Goal: Check status: Check status

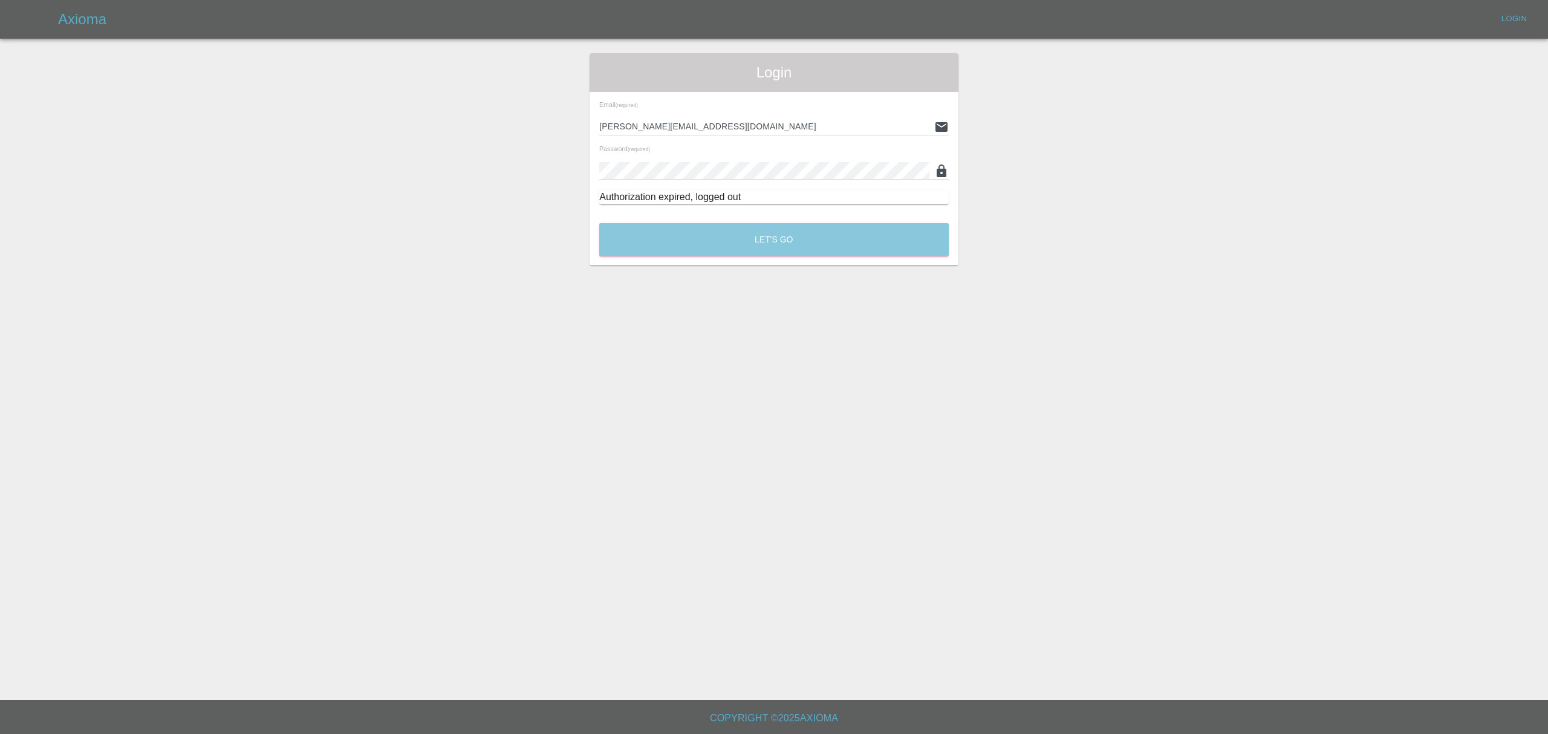
click at [793, 249] on button "Let's Go" at bounding box center [773, 239] width 349 height 33
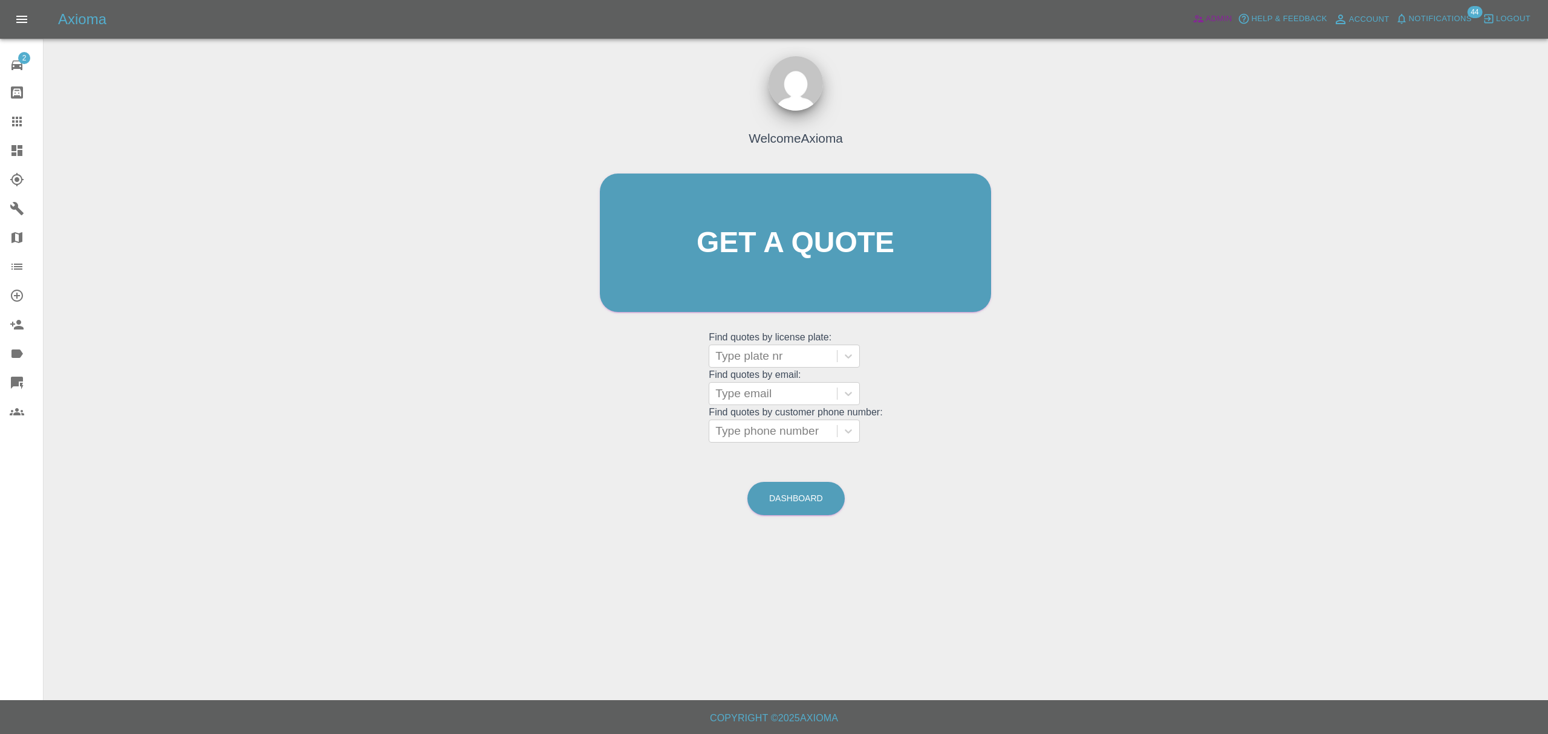
click at [1195, 21] on icon at bounding box center [1198, 19] width 10 height 7
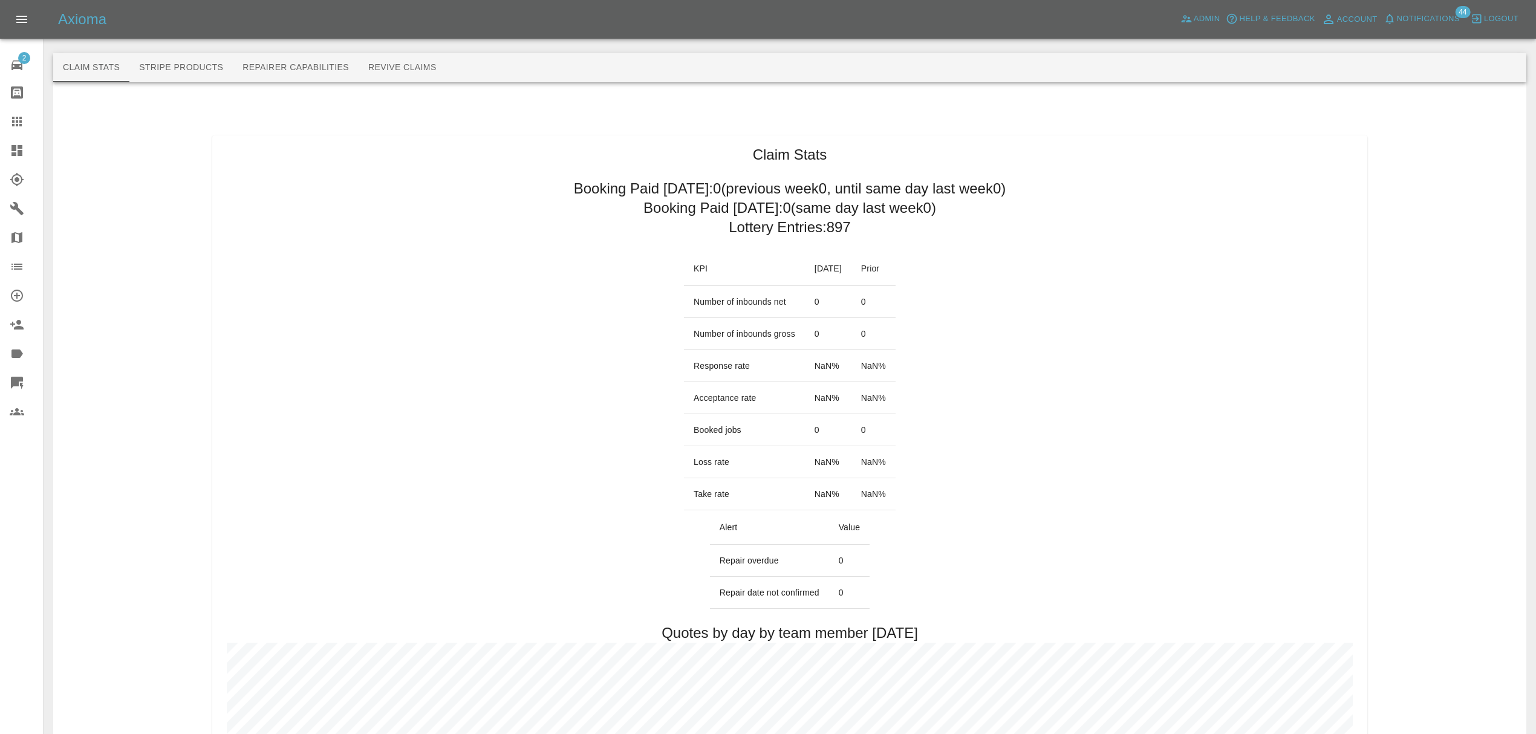
click at [1426, 17] on span "Notifications" at bounding box center [1428, 19] width 63 height 14
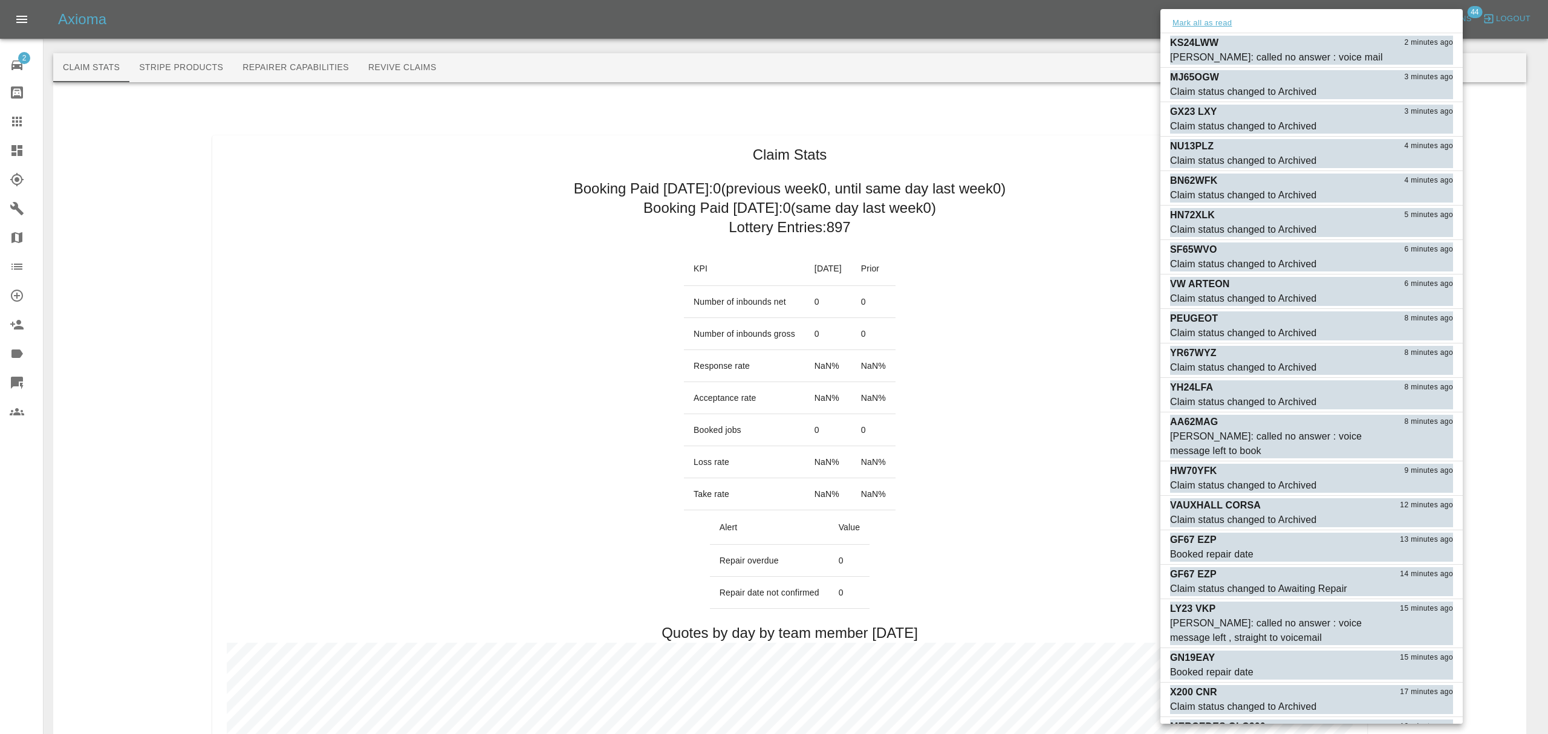
click at [1219, 16] on button "Mark all as read" at bounding box center [1202, 23] width 64 height 14
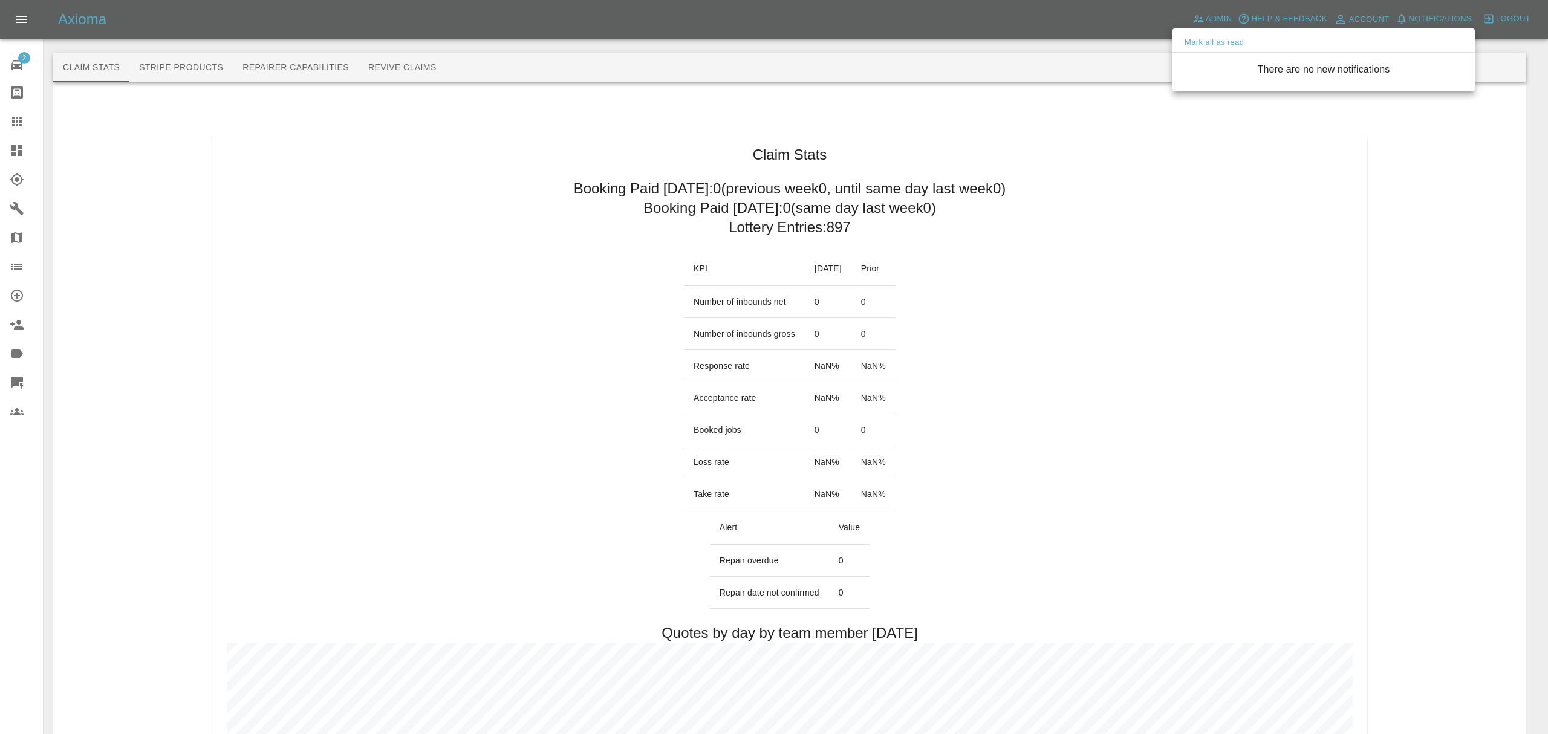
click at [1111, 226] on div at bounding box center [774, 367] width 1548 height 734
click at [953, 206] on div at bounding box center [774, 367] width 1548 height 734
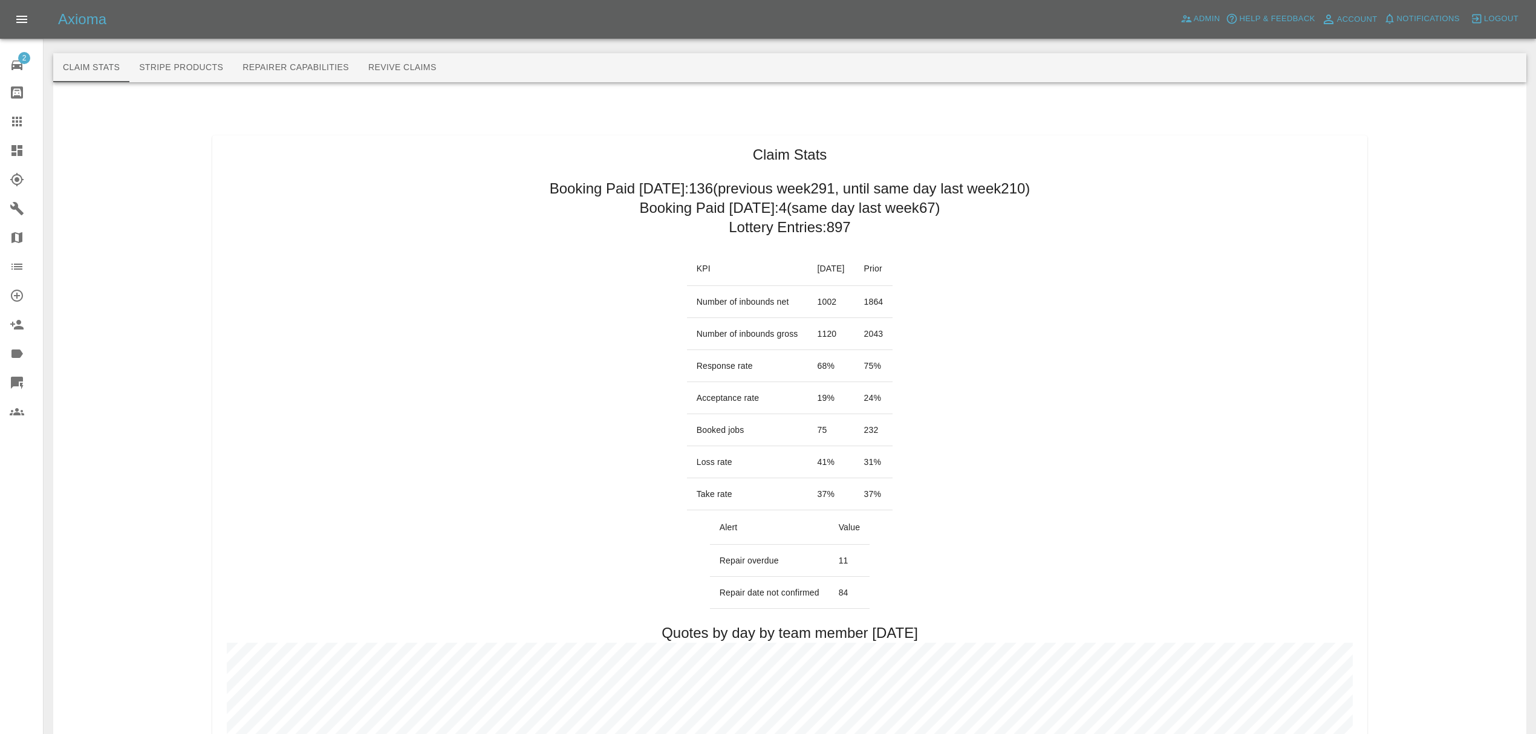
click at [24, 155] on div at bounding box center [27, 150] width 34 height 15
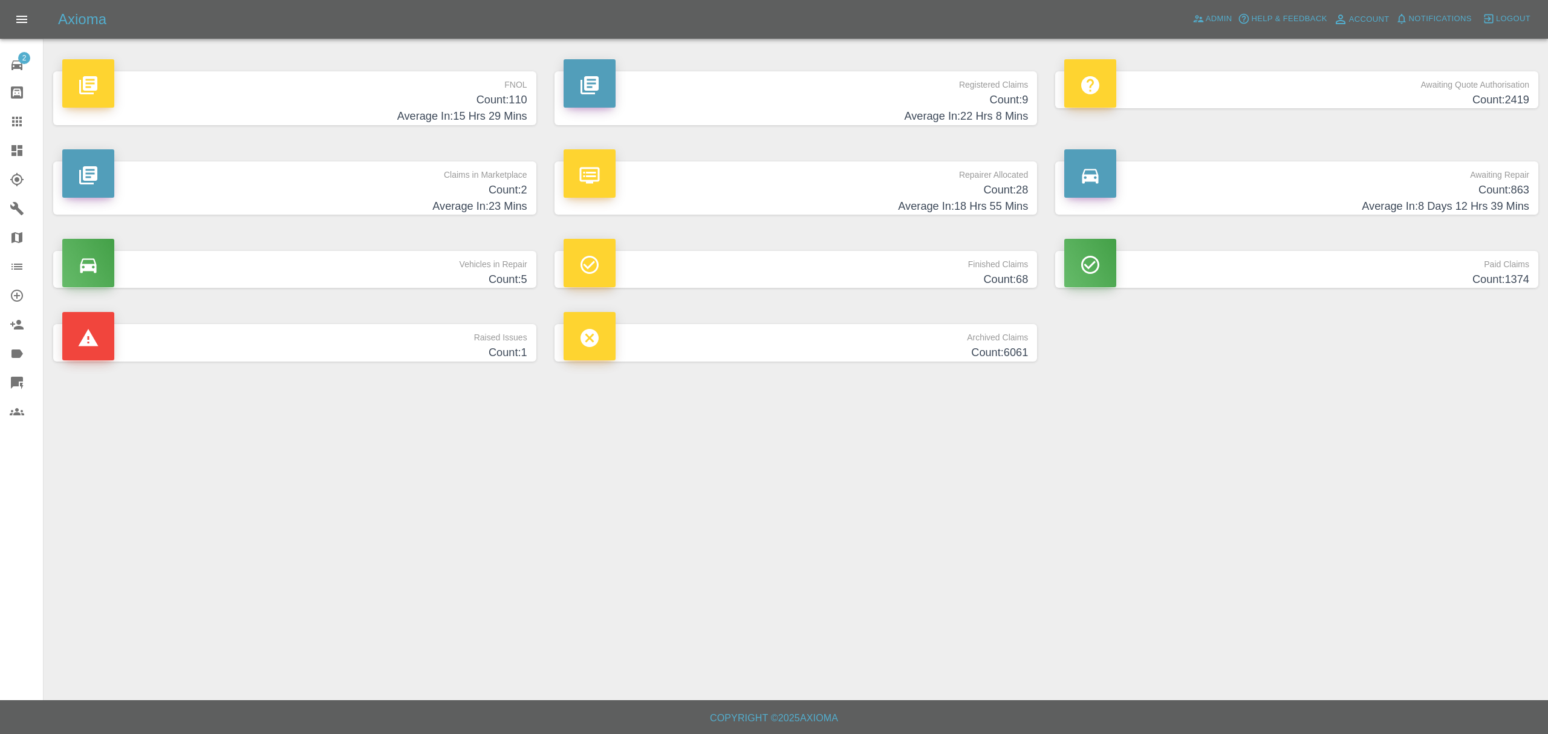
click at [476, 201] on h4 "Average In: 23 Mins" at bounding box center [294, 206] width 465 height 16
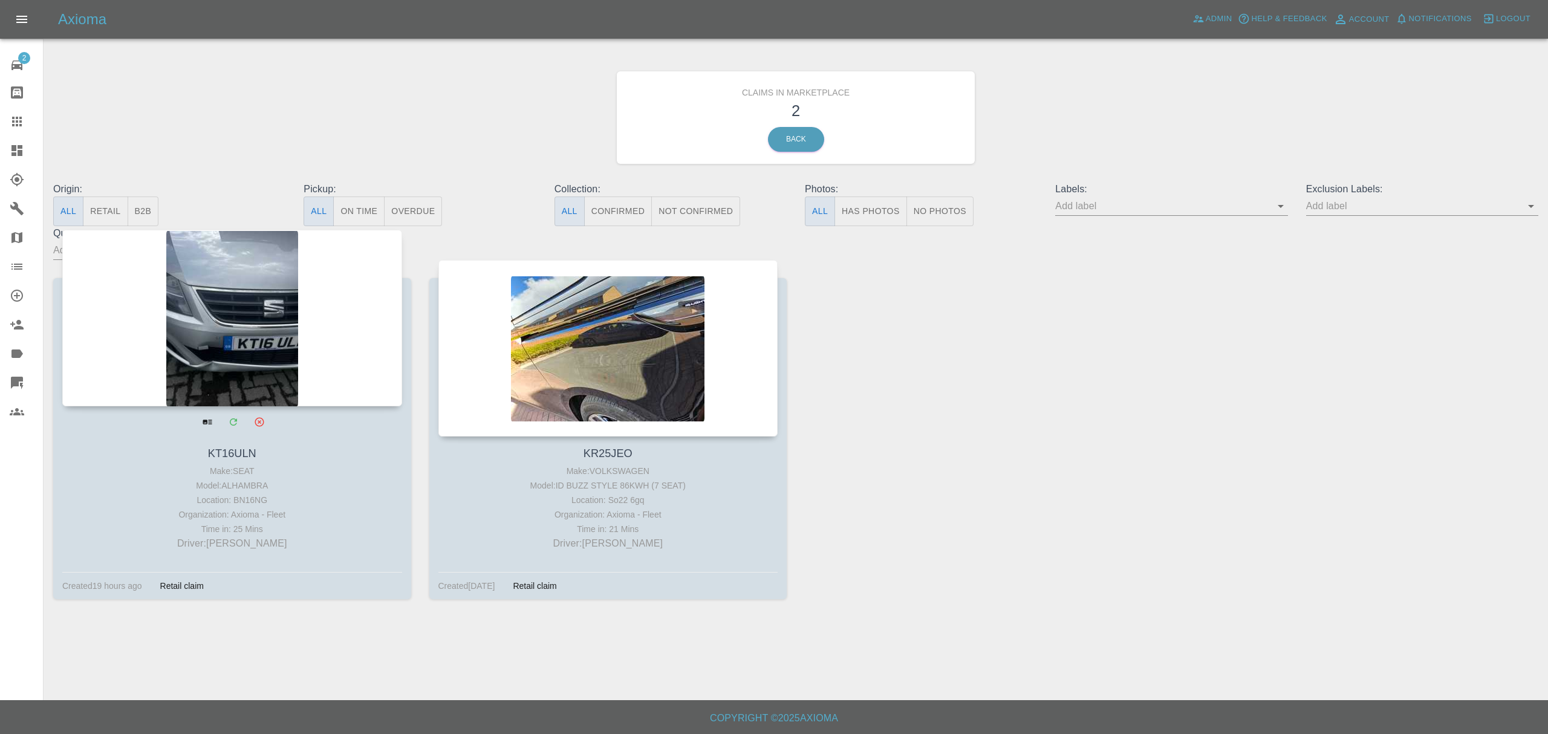
click at [248, 326] on div at bounding box center [232, 318] width 340 height 177
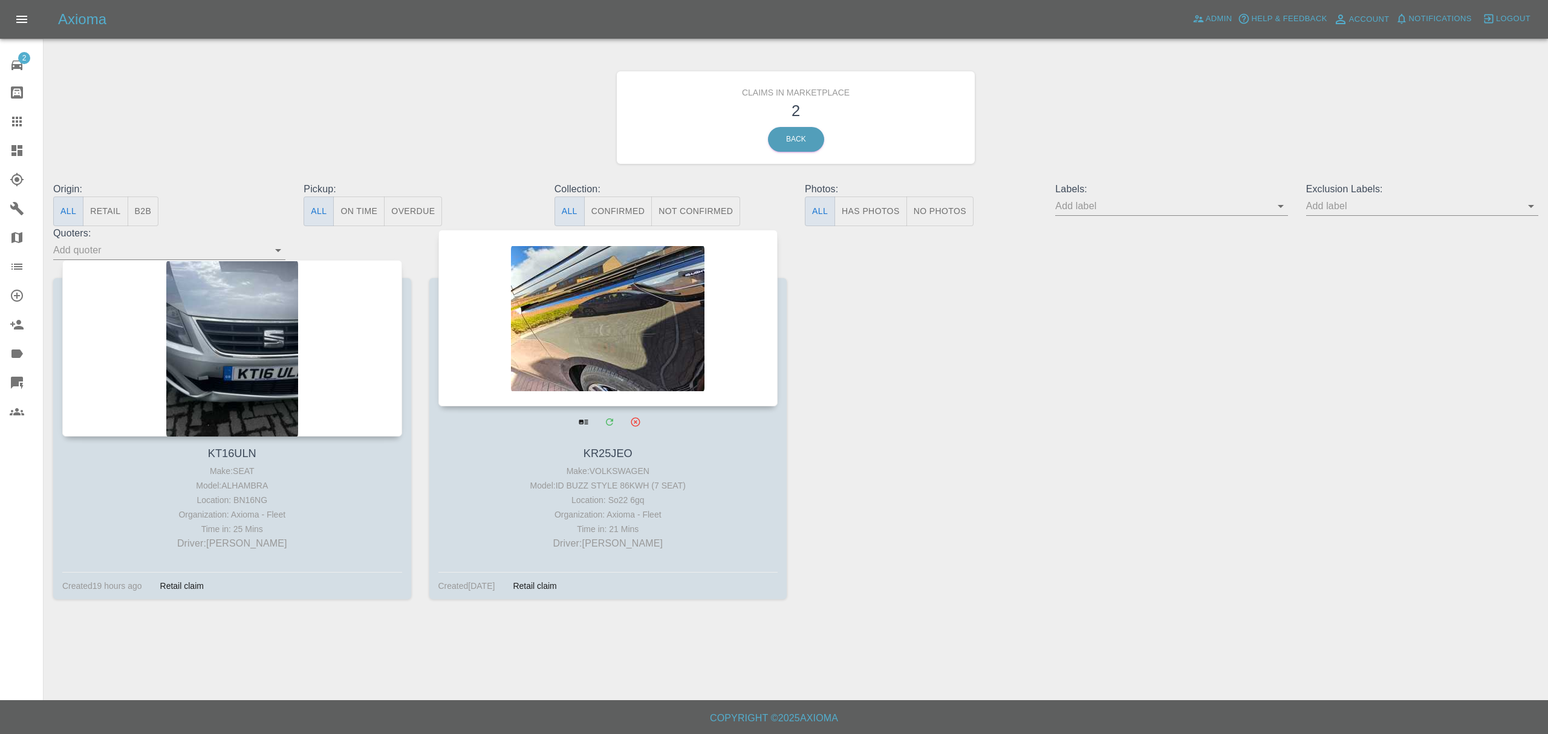
click at [608, 337] on div at bounding box center [608, 318] width 340 height 177
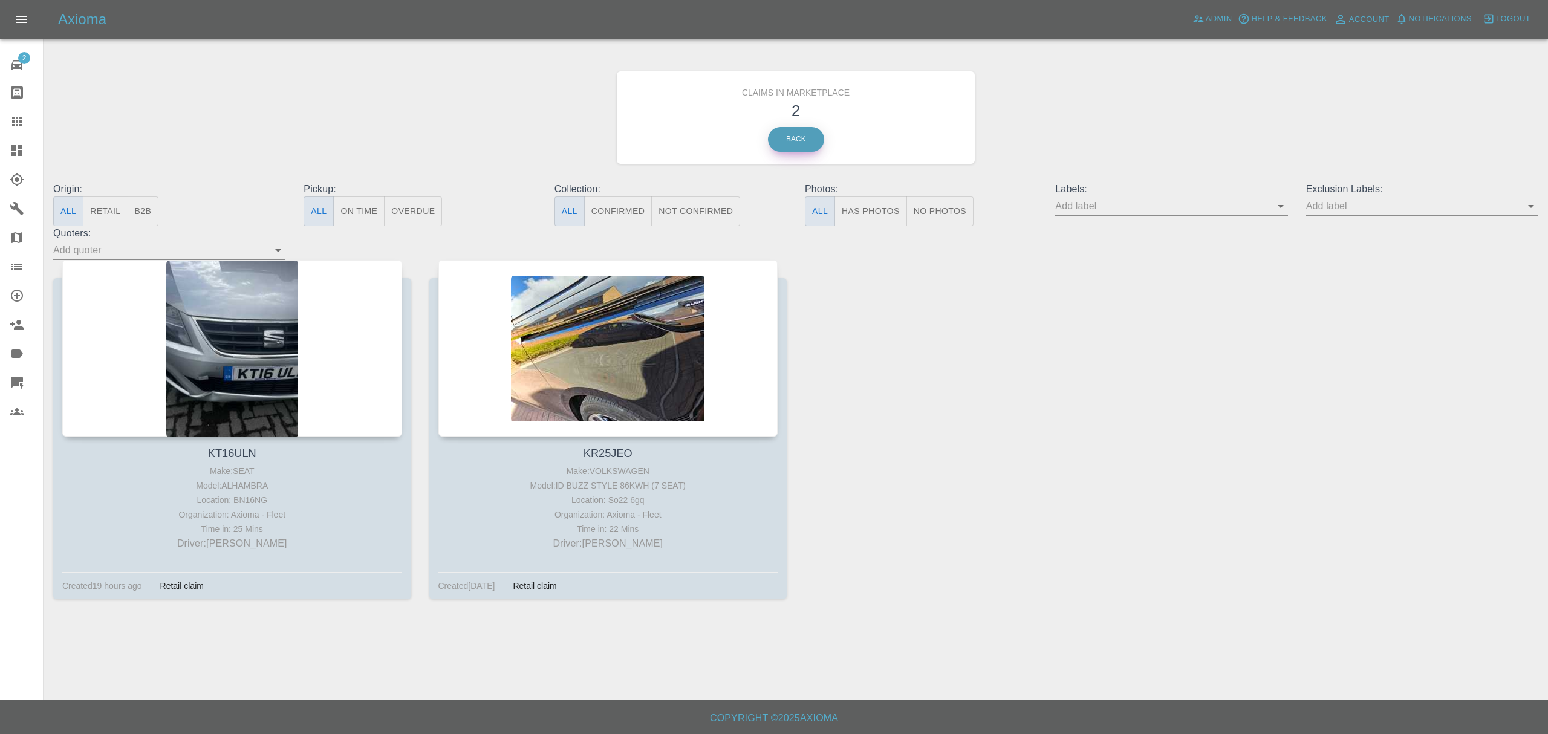
click at [781, 141] on link "Back" at bounding box center [796, 139] width 56 height 25
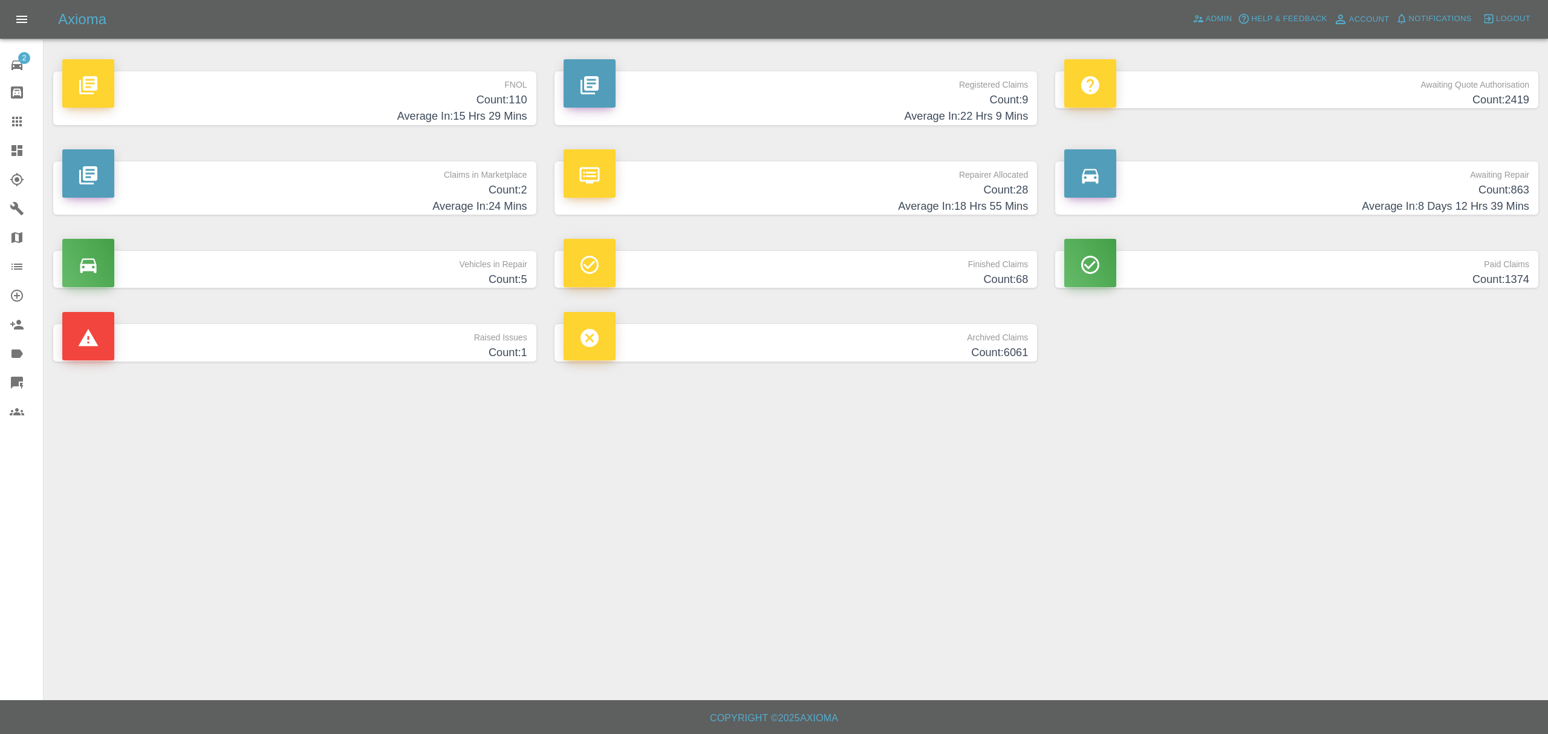
click at [1007, 177] on p "Repairer Allocated" at bounding box center [795, 171] width 465 height 21
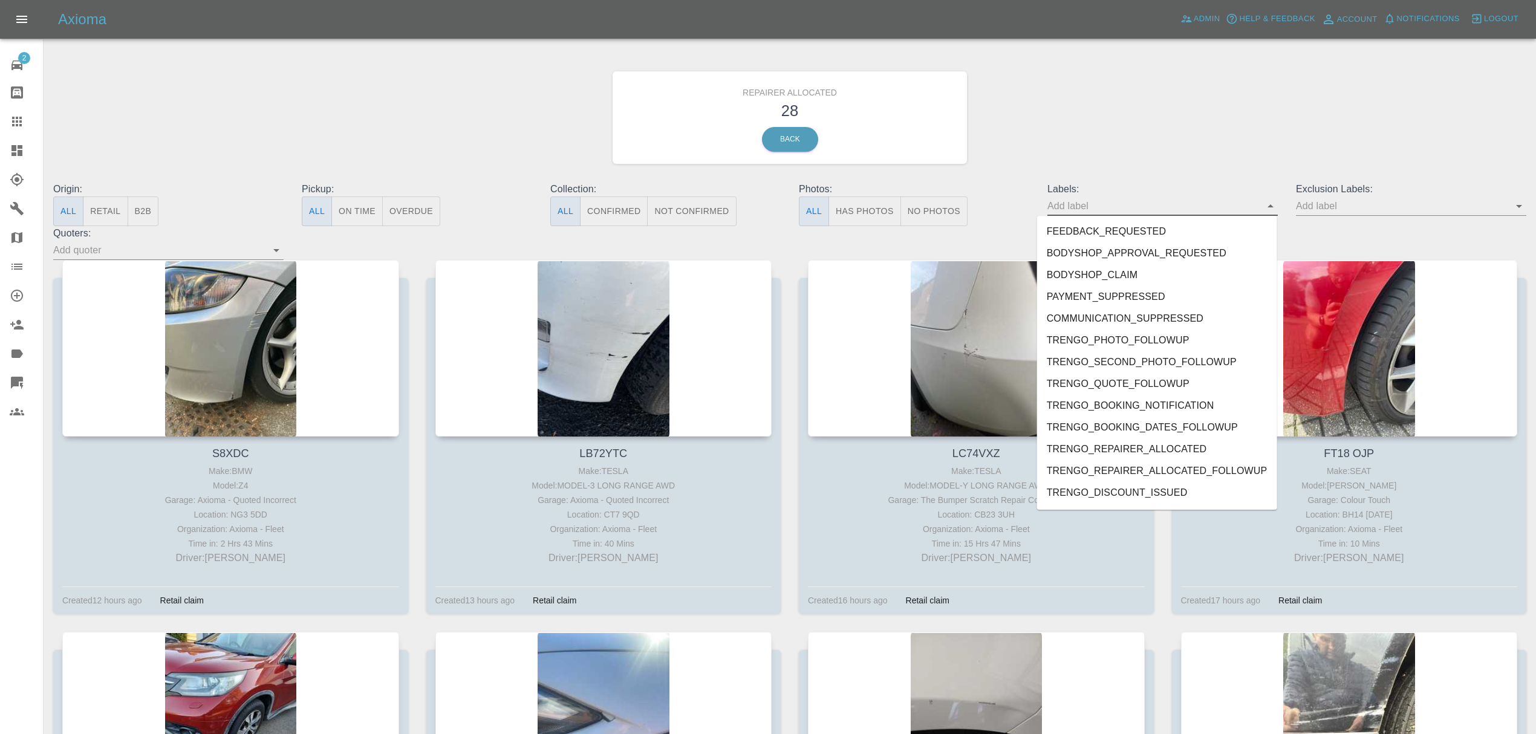
click at [1096, 204] on input "text" at bounding box center [1153, 205] width 212 height 19
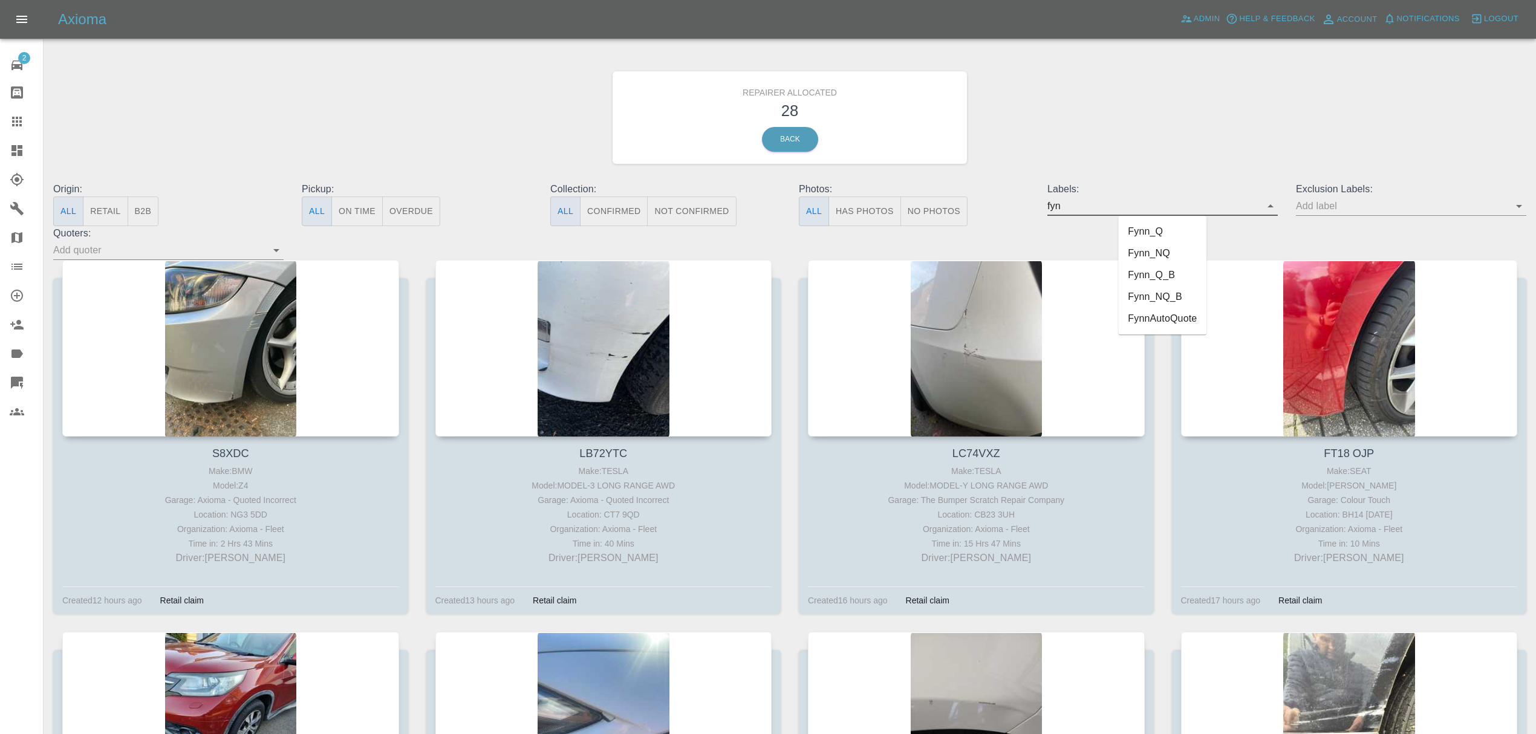
type input "fynn"
click at [1152, 315] on li "FynnAutoQuote" at bounding box center [1162, 319] width 88 height 22
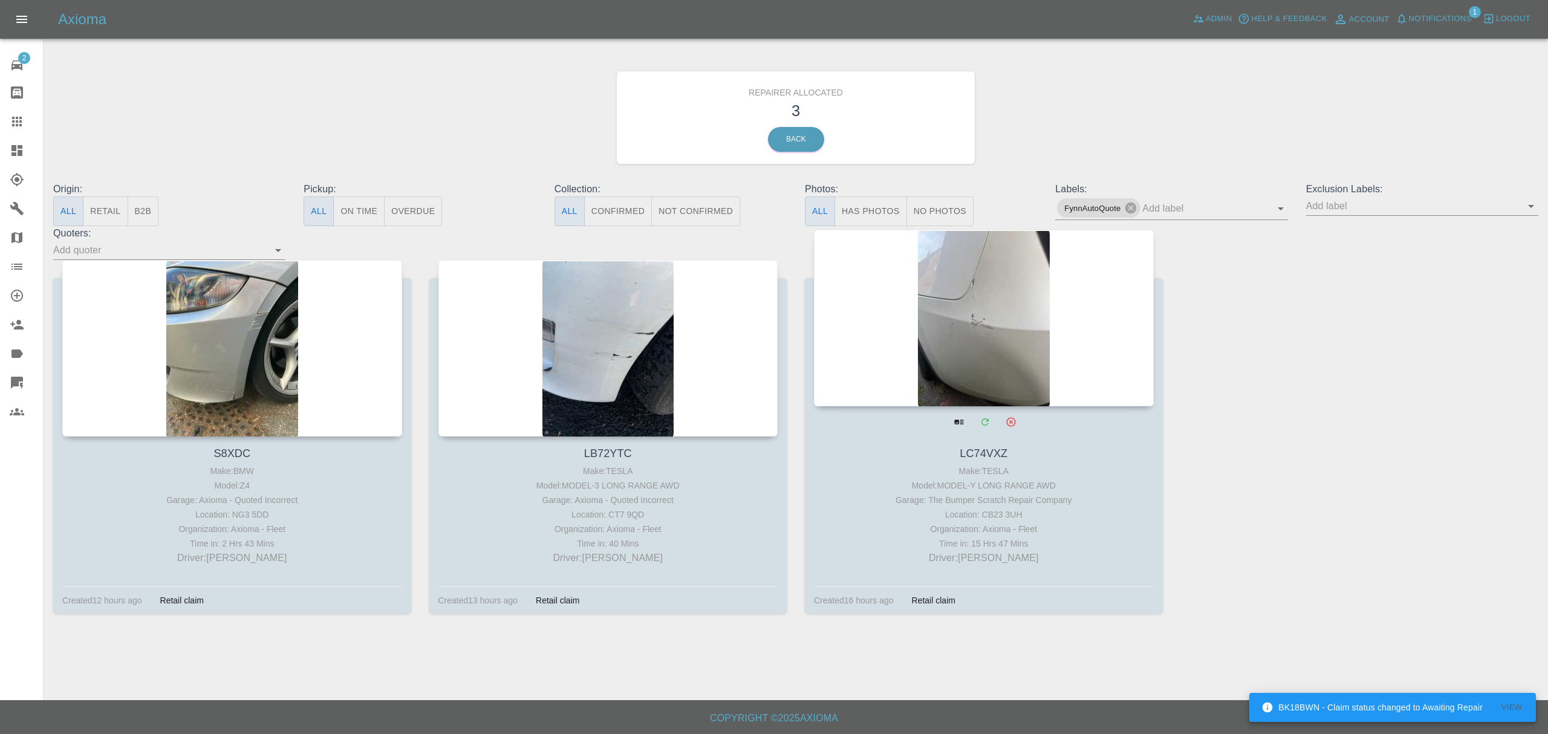
click at [999, 374] on div at bounding box center [984, 318] width 340 height 177
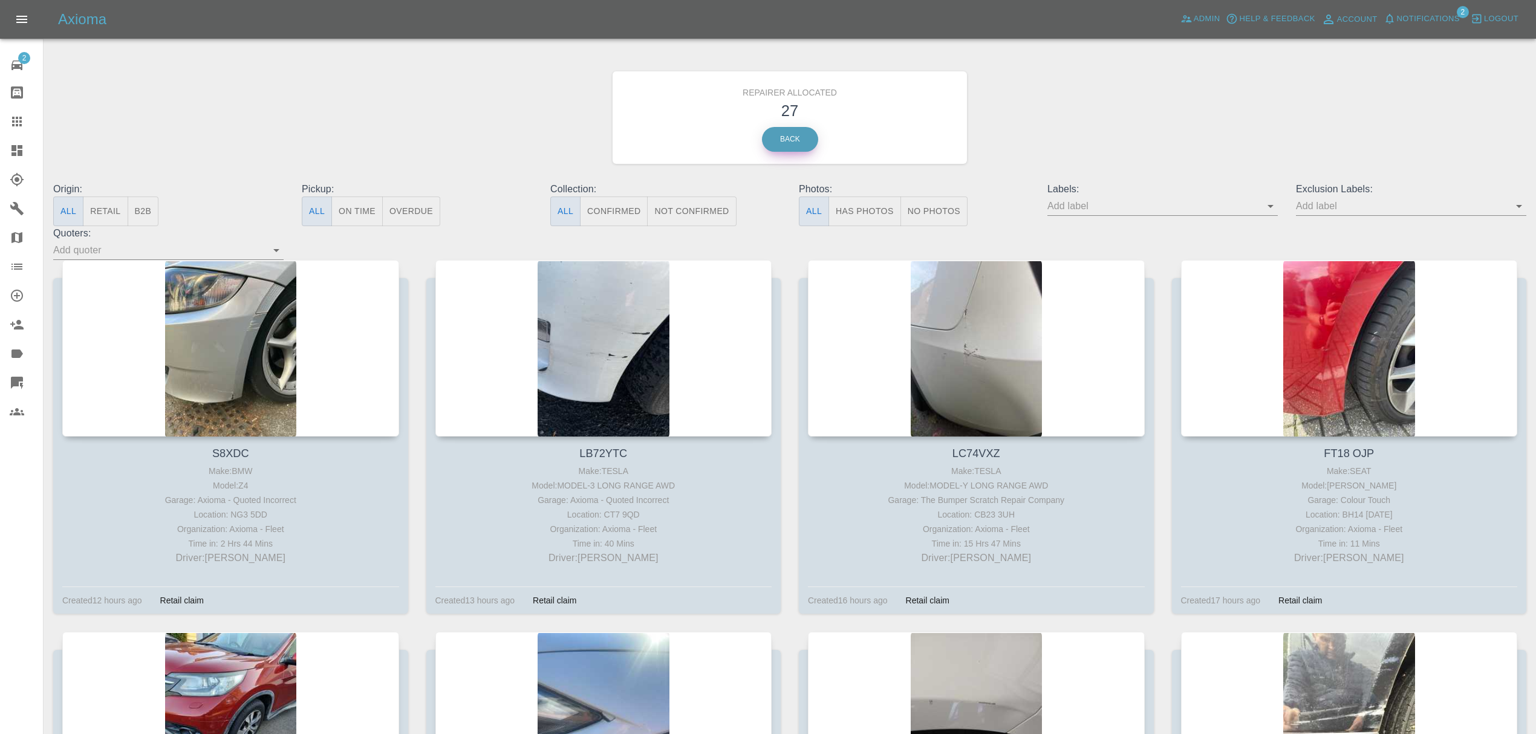
click at [767, 137] on link "Back" at bounding box center [790, 139] width 56 height 25
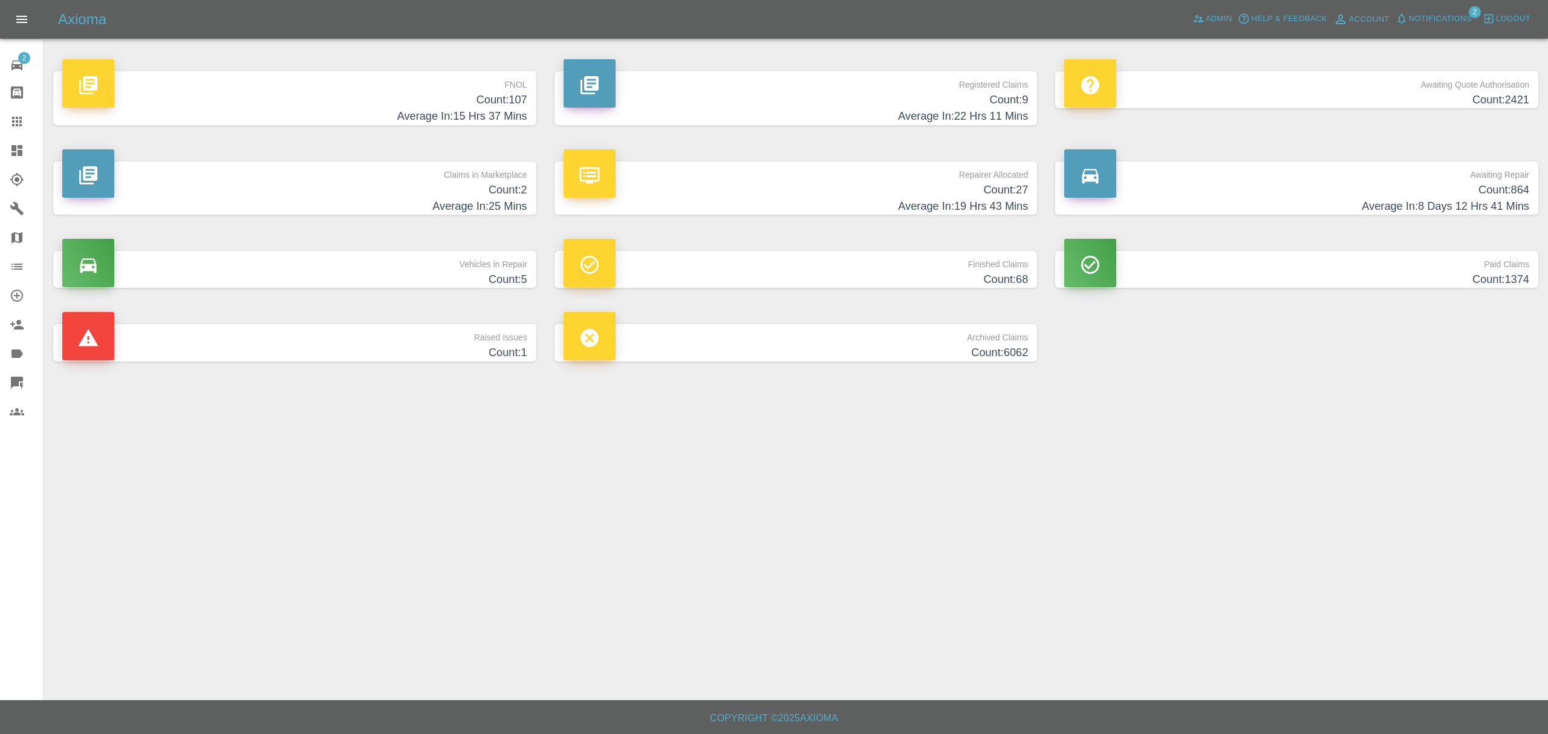
click at [499, 171] on p "Claims in Marketplace" at bounding box center [294, 171] width 465 height 21
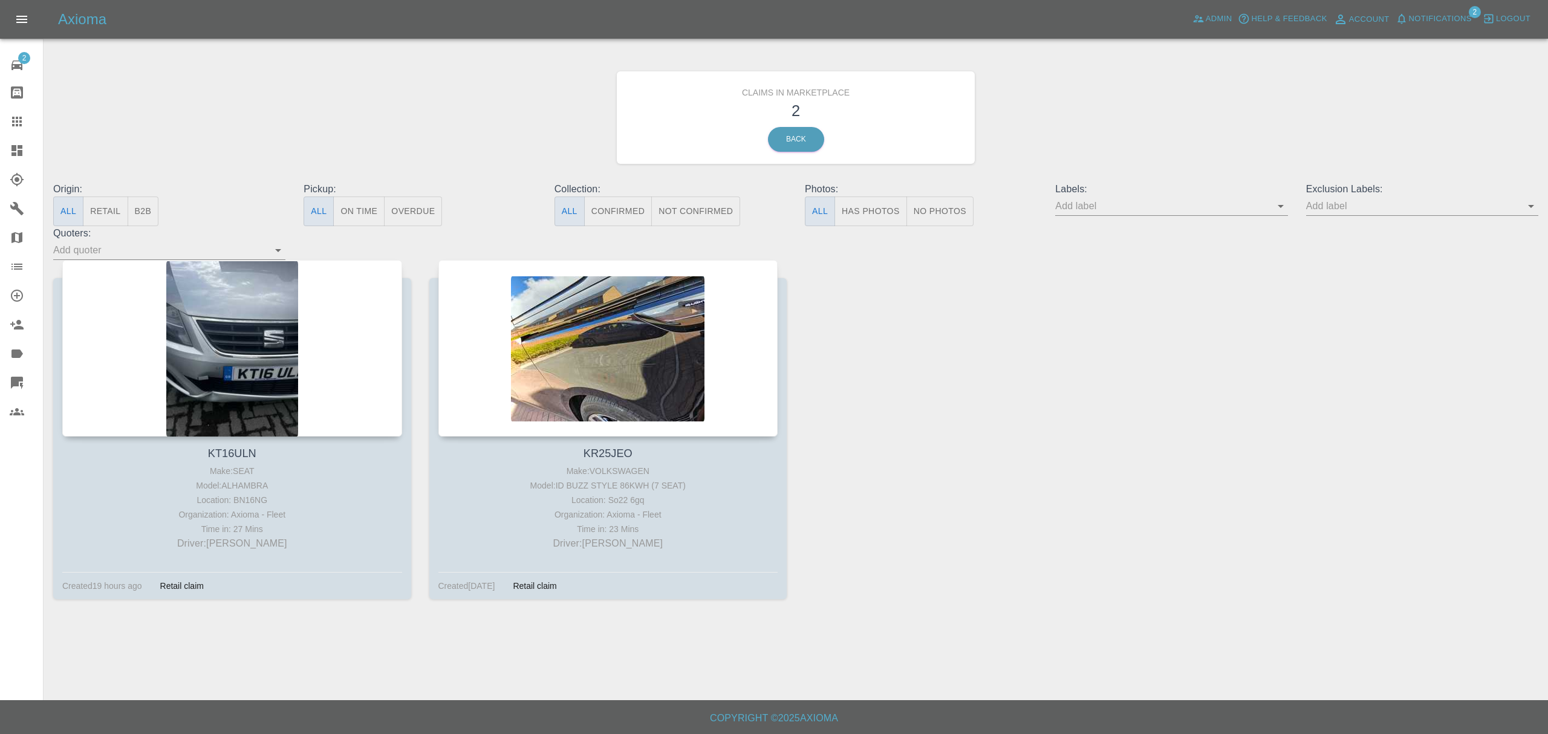
click at [788, 117] on h3 "2" at bounding box center [796, 110] width 340 height 23
click at [788, 134] on link "Back" at bounding box center [796, 139] width 56 height 25
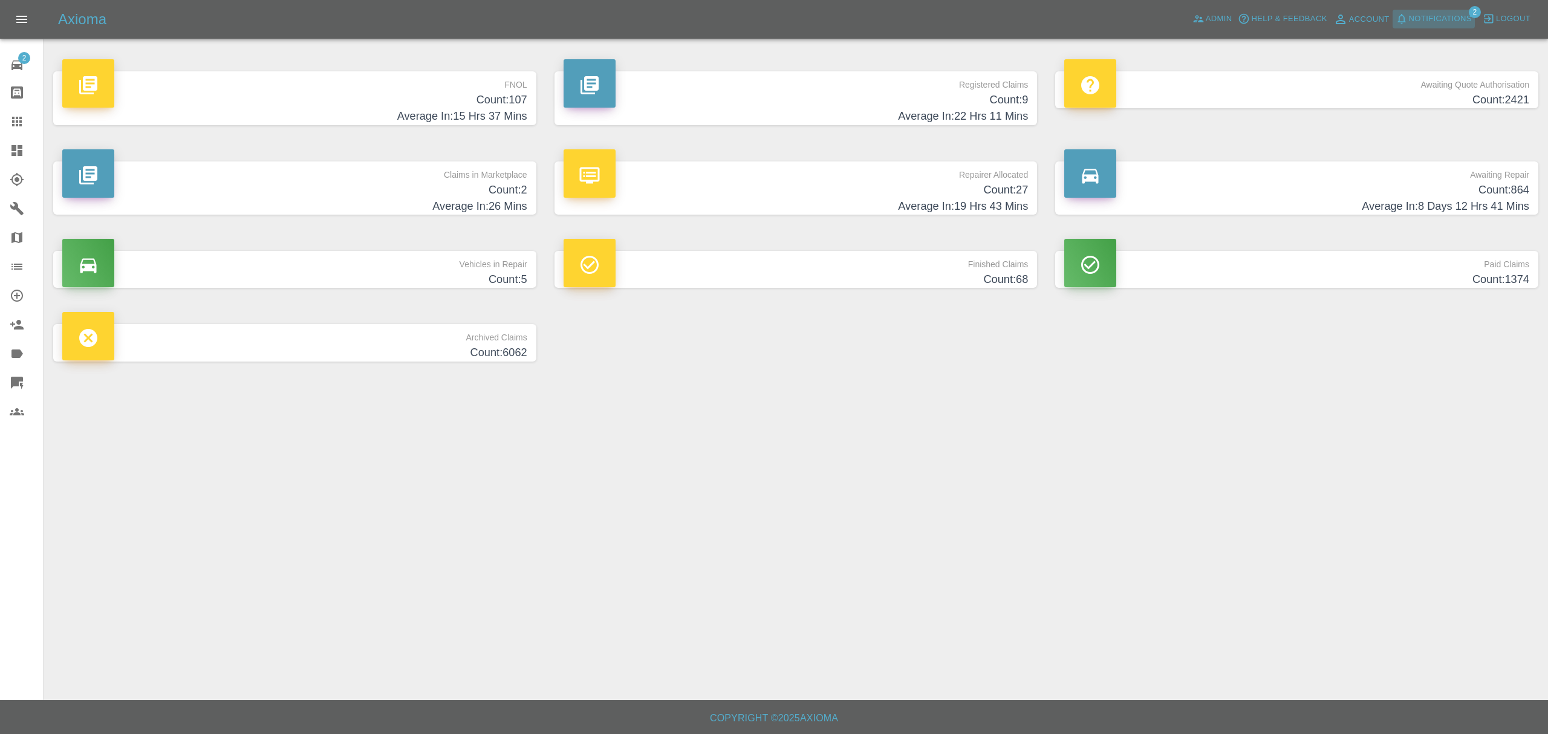
click at [1447, 25] on span "Notifications" at bounding box center [1440, 19] width 63 height 14
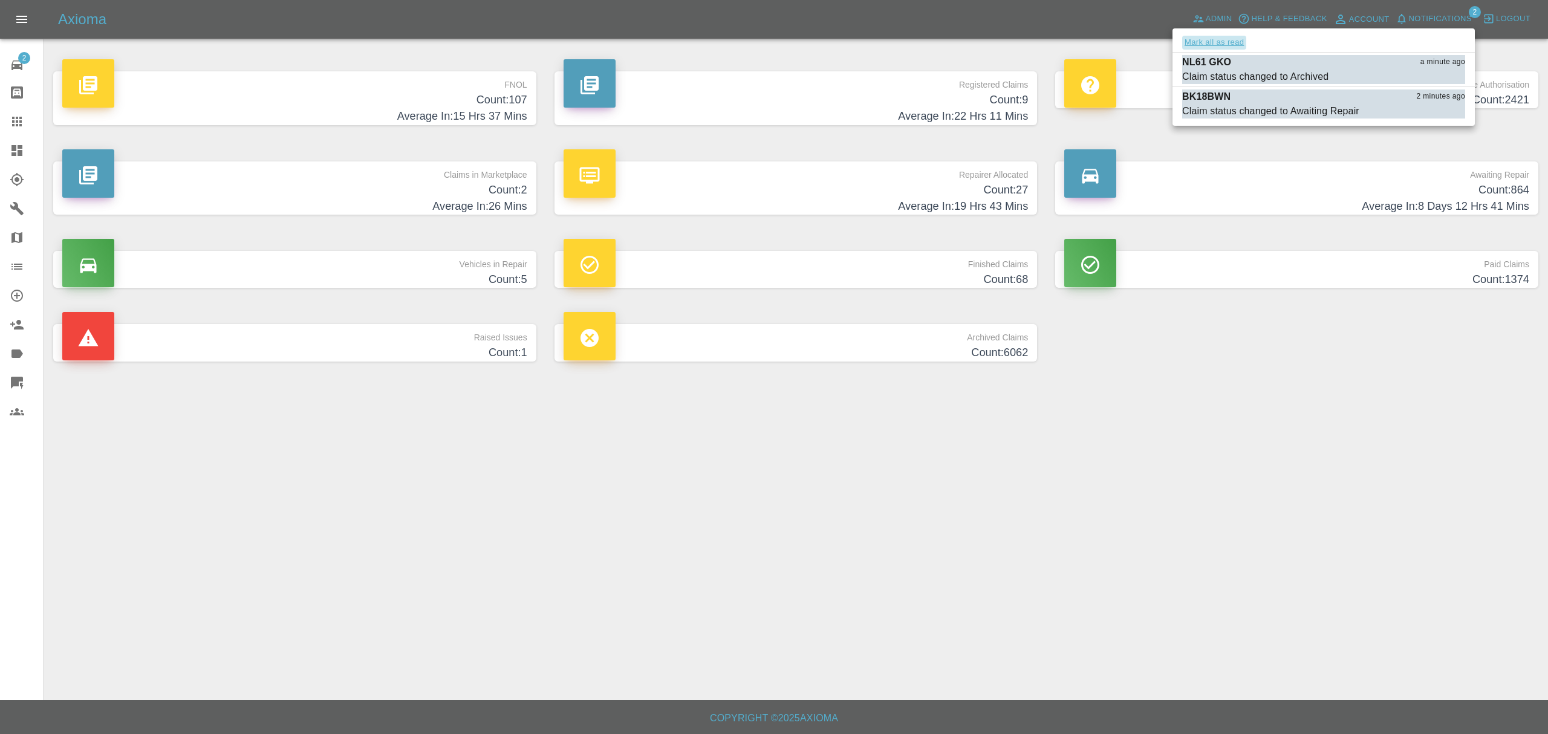
click at [1206, 47] on button "Mark all as read" at bounding box center [1214, 43] width 64 height 14
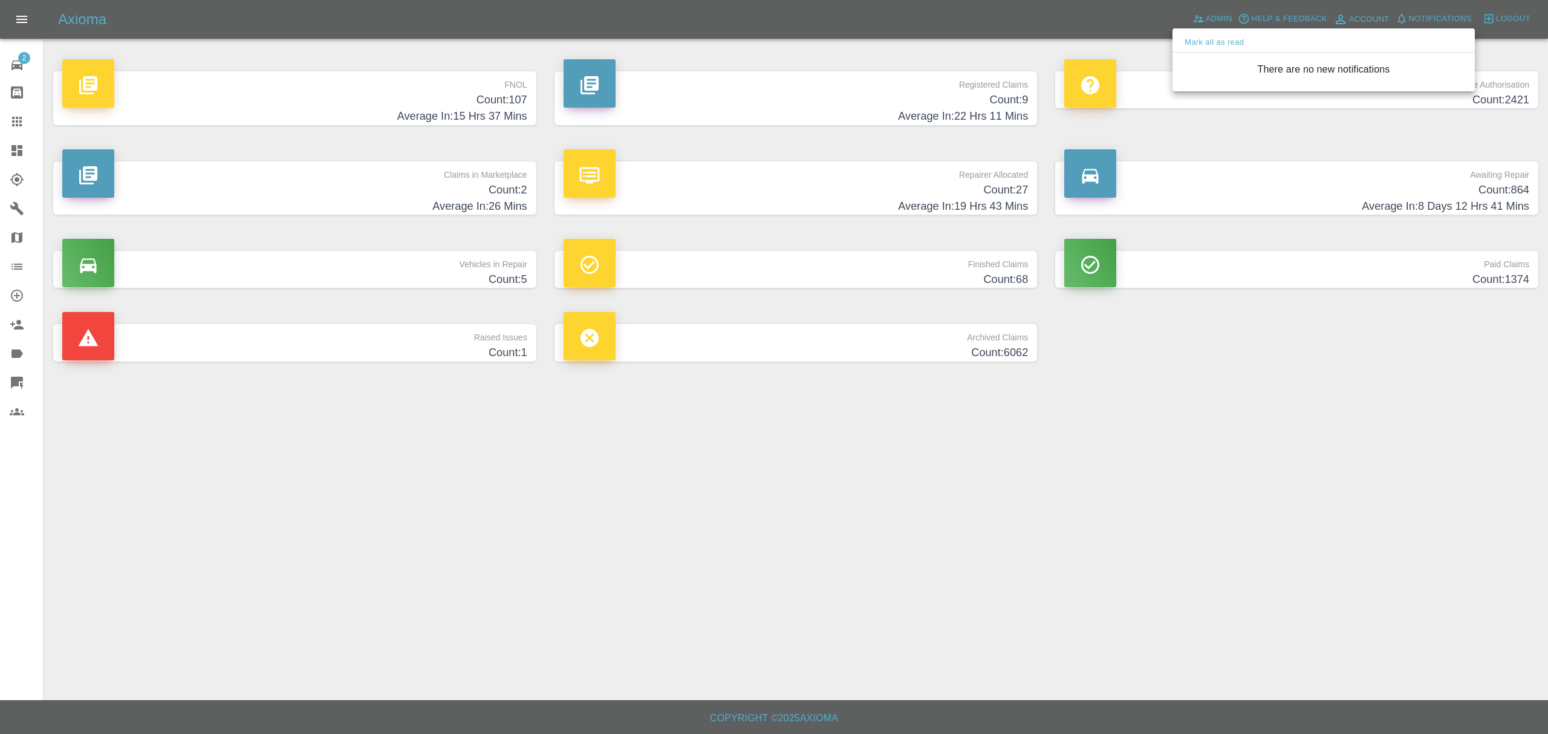
click at [1158, 487] on div at bounding box center [774, 367] width 1548 height 734
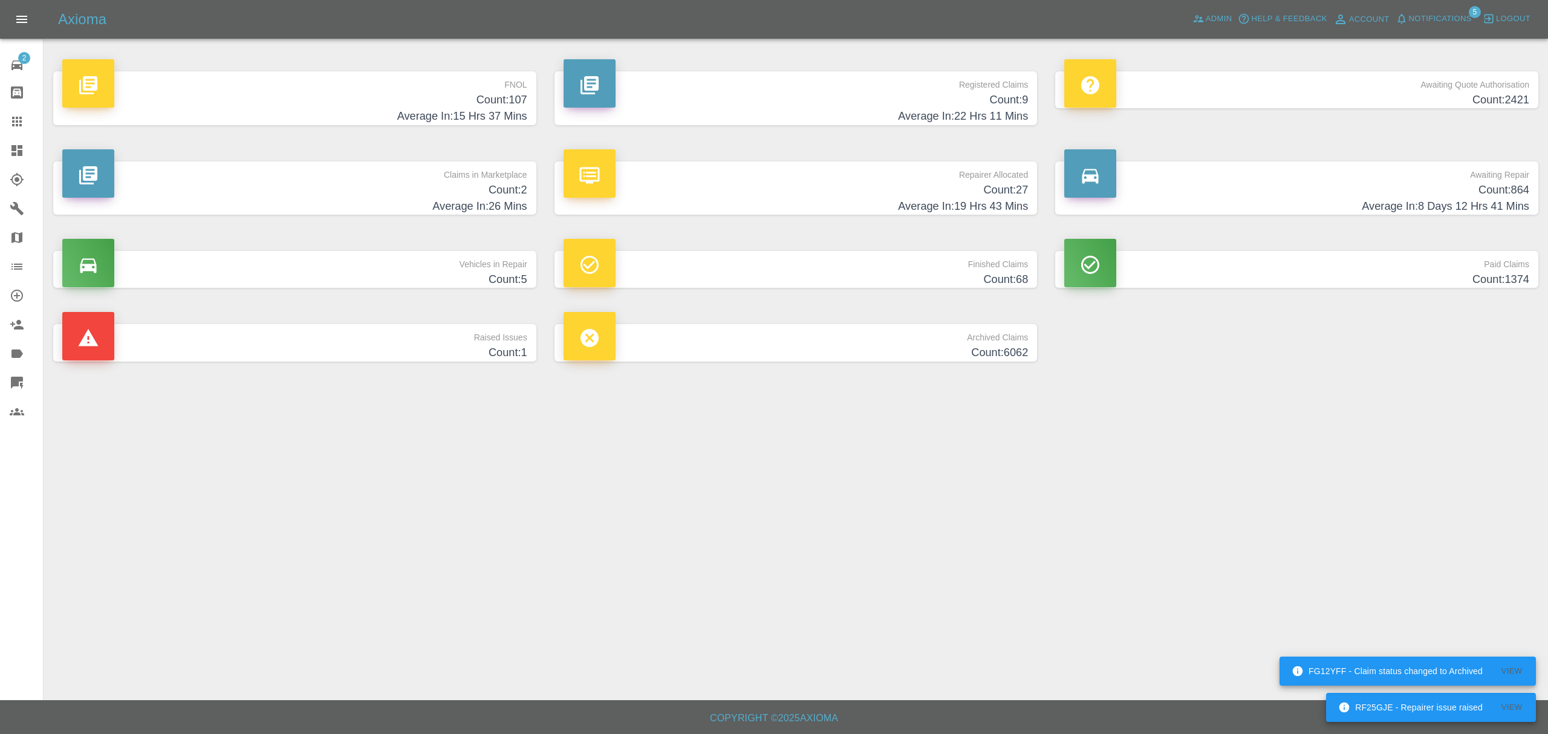
click at [417, 104] on h4 "Count: 107" at bounding box center [294, 100] width 465 height 16
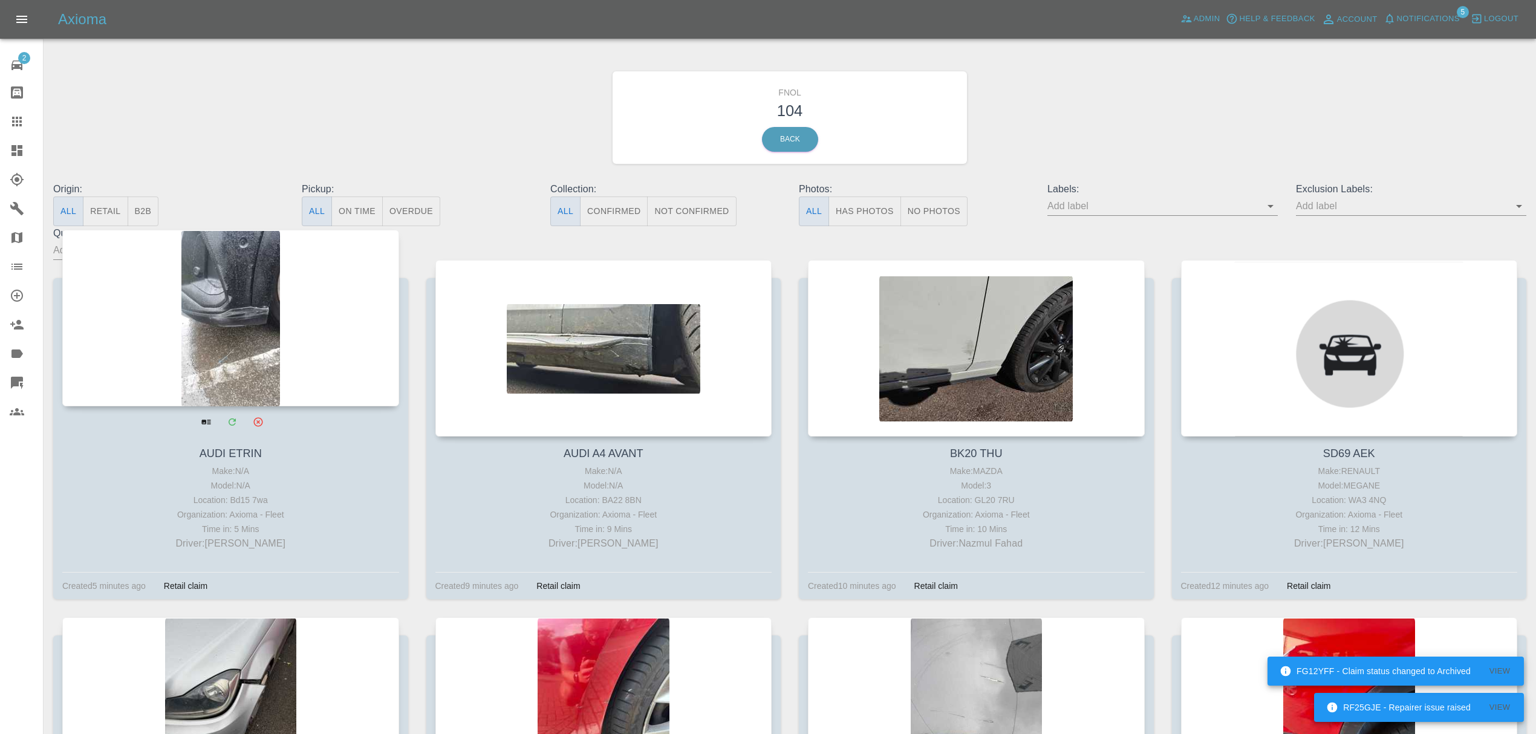
click at [288, 303] on div at bounding box center [230, 318] width 337 height 177
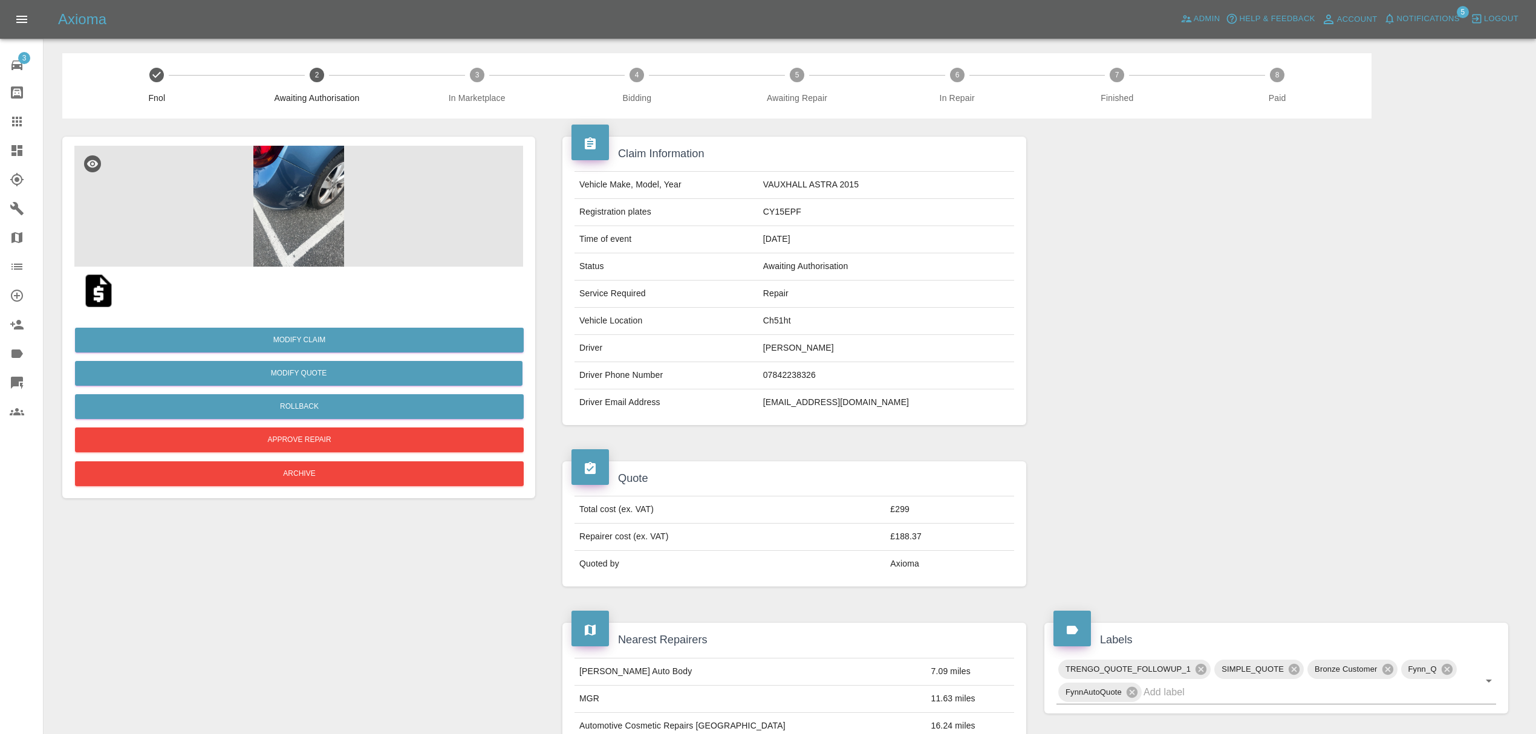
click at [318, 193] on img at bounding box center [298, 206] width 449 height 121
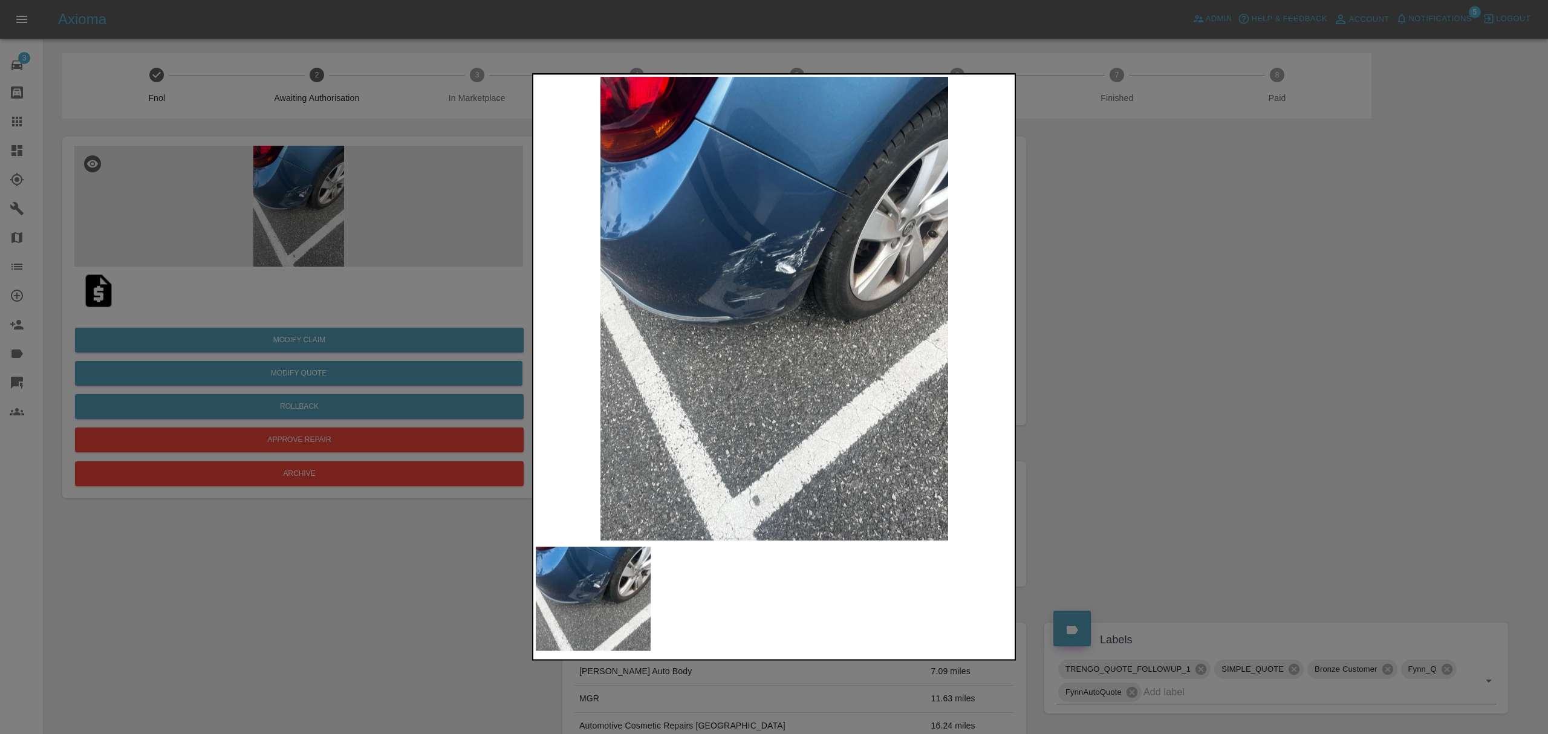
click at [1128, 282] on div at bounding box center [774, 367] width 1548 height 734
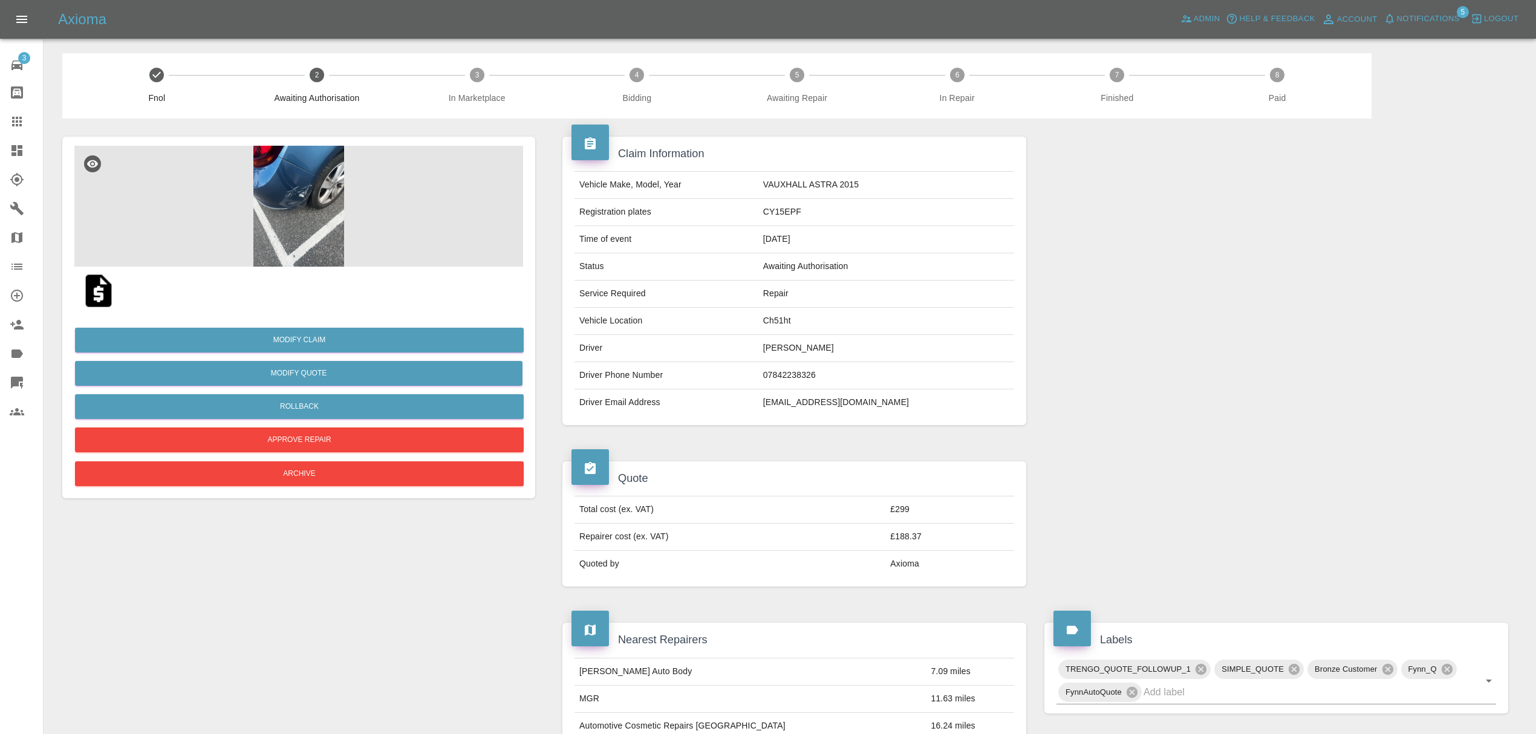
click at [314, 195] on img at bounding box center [298, 206] width 449 height 121
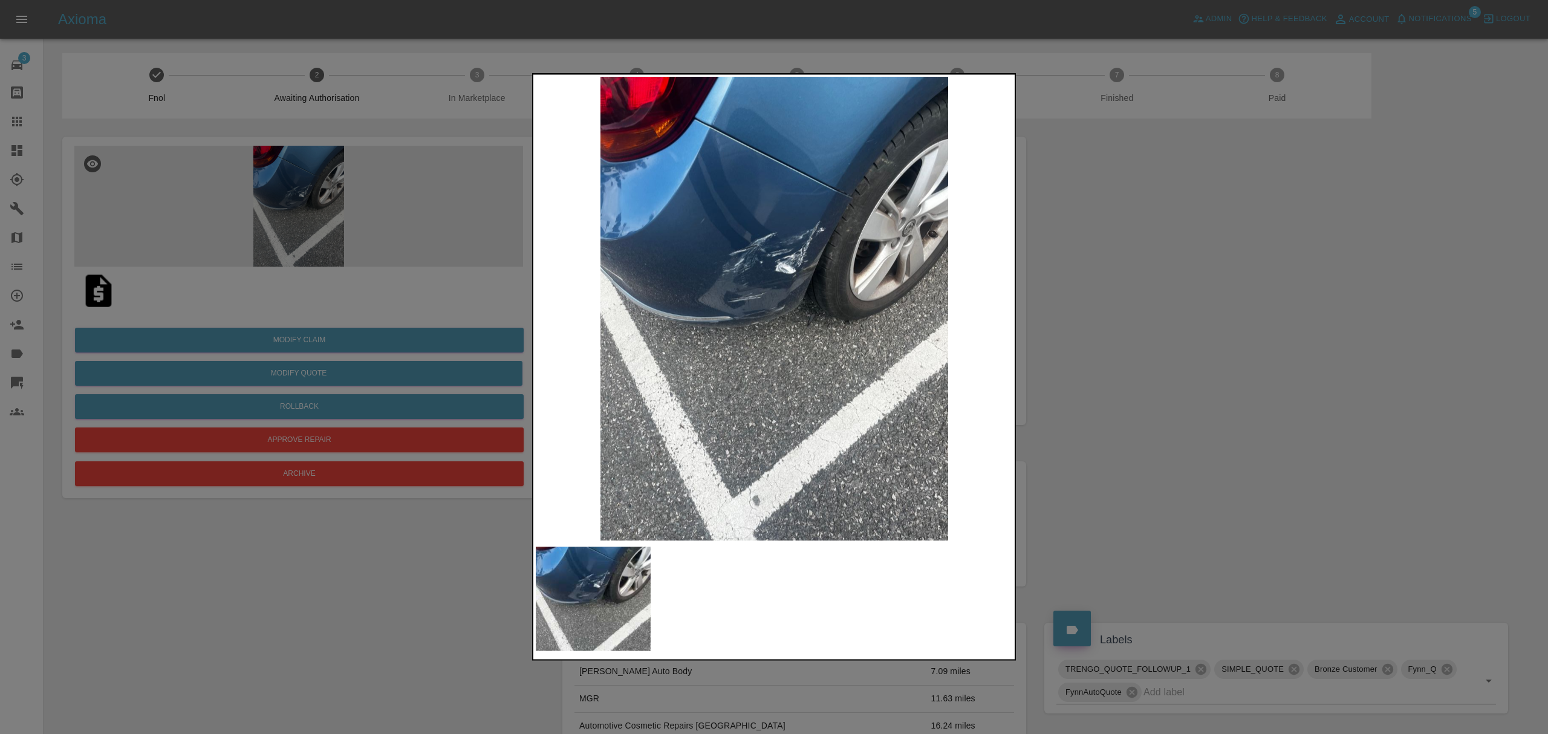
click at [717, 247] on img at bounding box center [774, 309] width 477 height 464
click at [1180, 279] on div at bounding box center [774, 367] width 1548 height 734
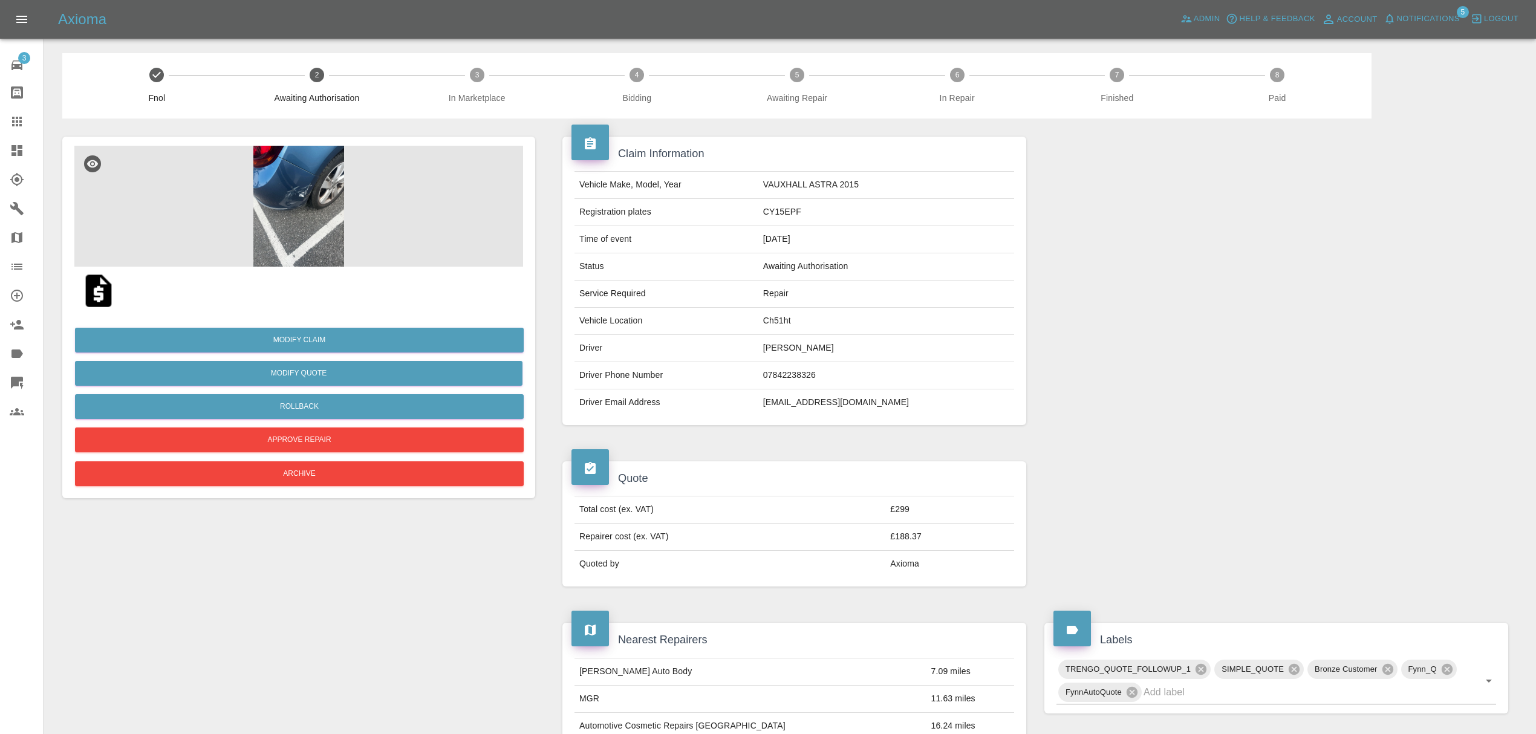
click at [305, 226] on img at bounding box center [298, 206] width 449 height 121
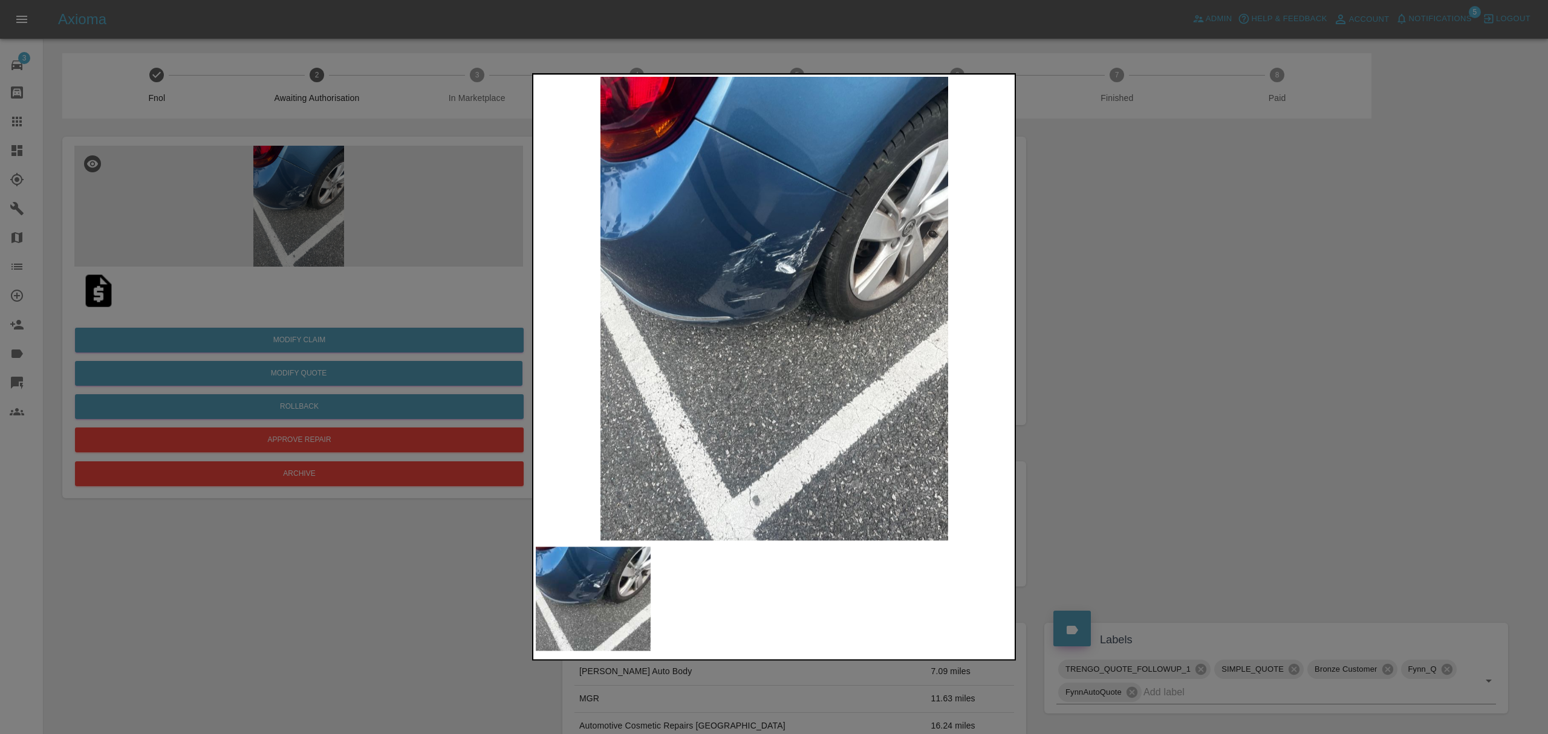
click at [1163, 237] on div at bounding box center [774, 367] width 1548 height 734
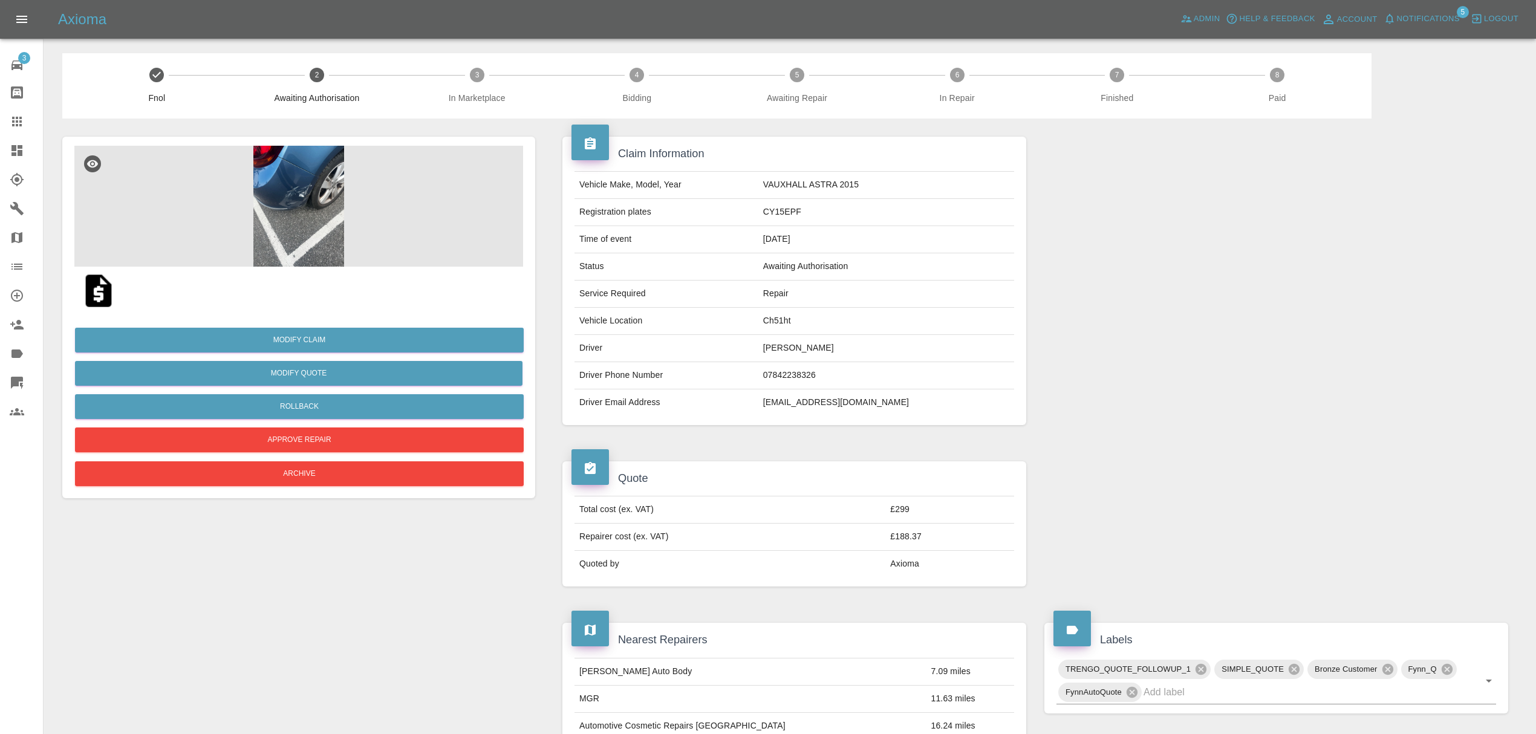
click at [24, 140] on link "Dashboard" at bounding box center [21, 150] width 43 height 29
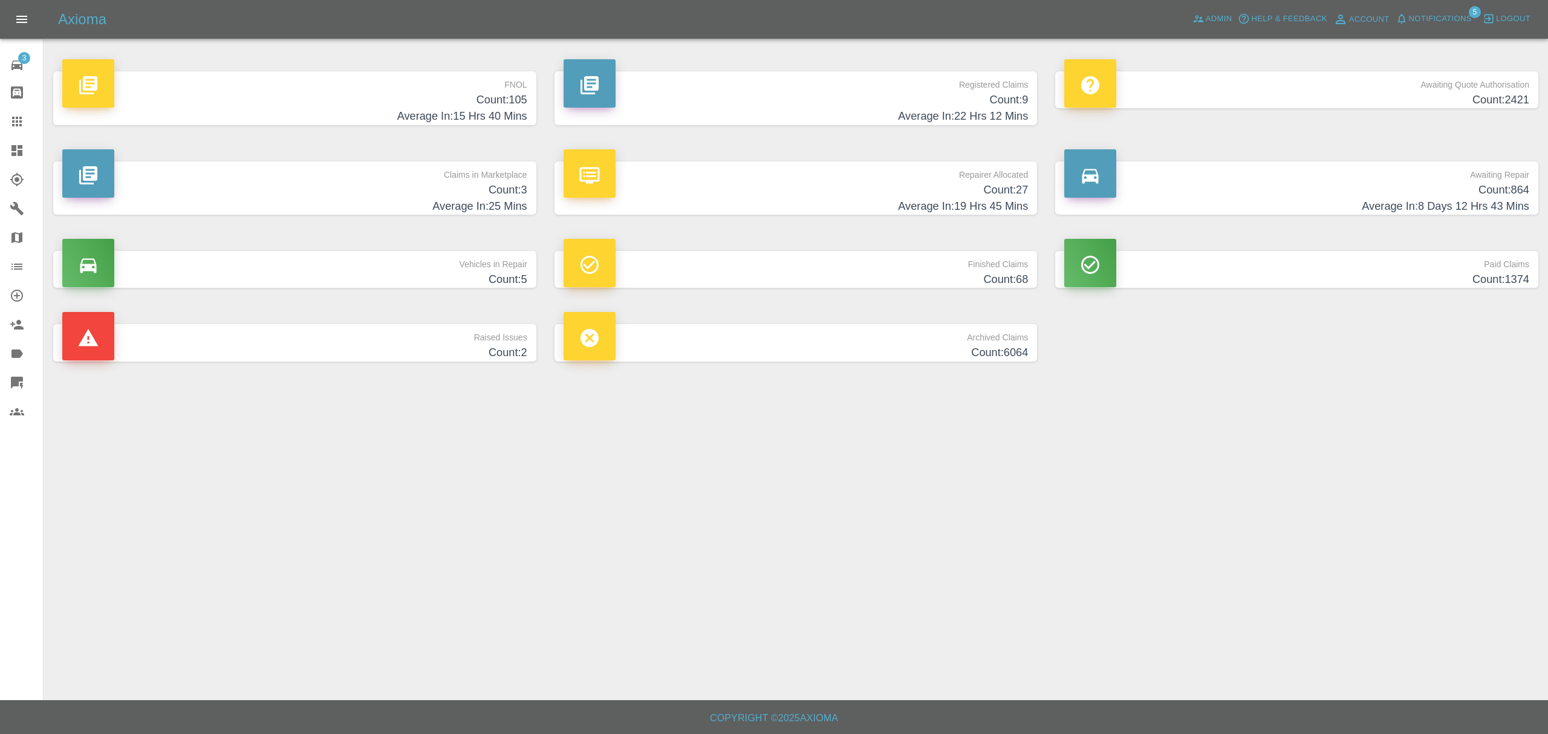
click at [433, 126] on div "FNOL Count: 105 Average In: 15 Hrs 40 Mins" at bounding box center [294, 98] width 501 height 90
click at [434, 122] on h4 "Average In: 15 Hrs 40 Mins" at bounding box center [294, 116] width 465 height 16
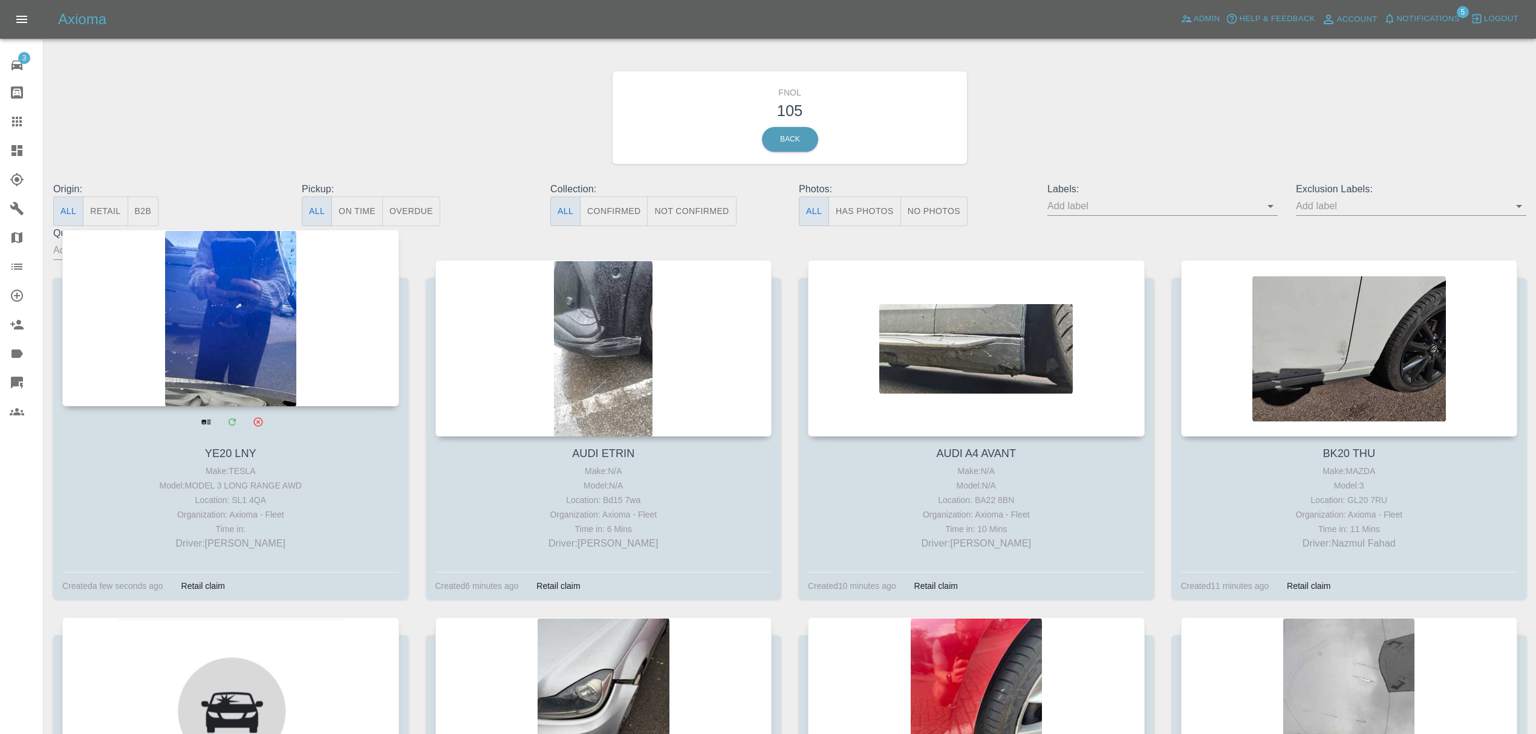
click at [298, 259] on div at bounding box center [230, 318] width 337 height 177
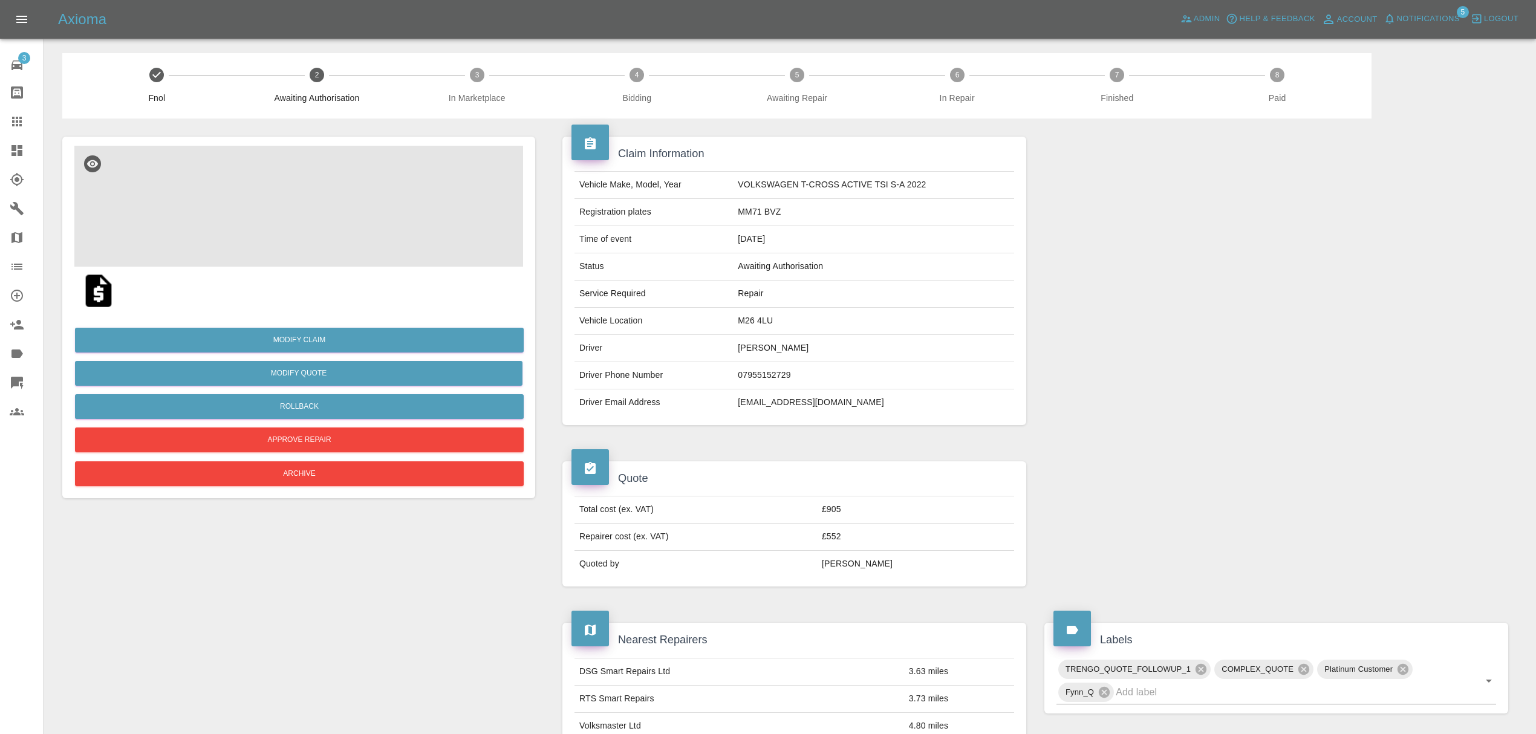
click at [291, 189] on img at bounding box center [298, 206] width 449 height 121
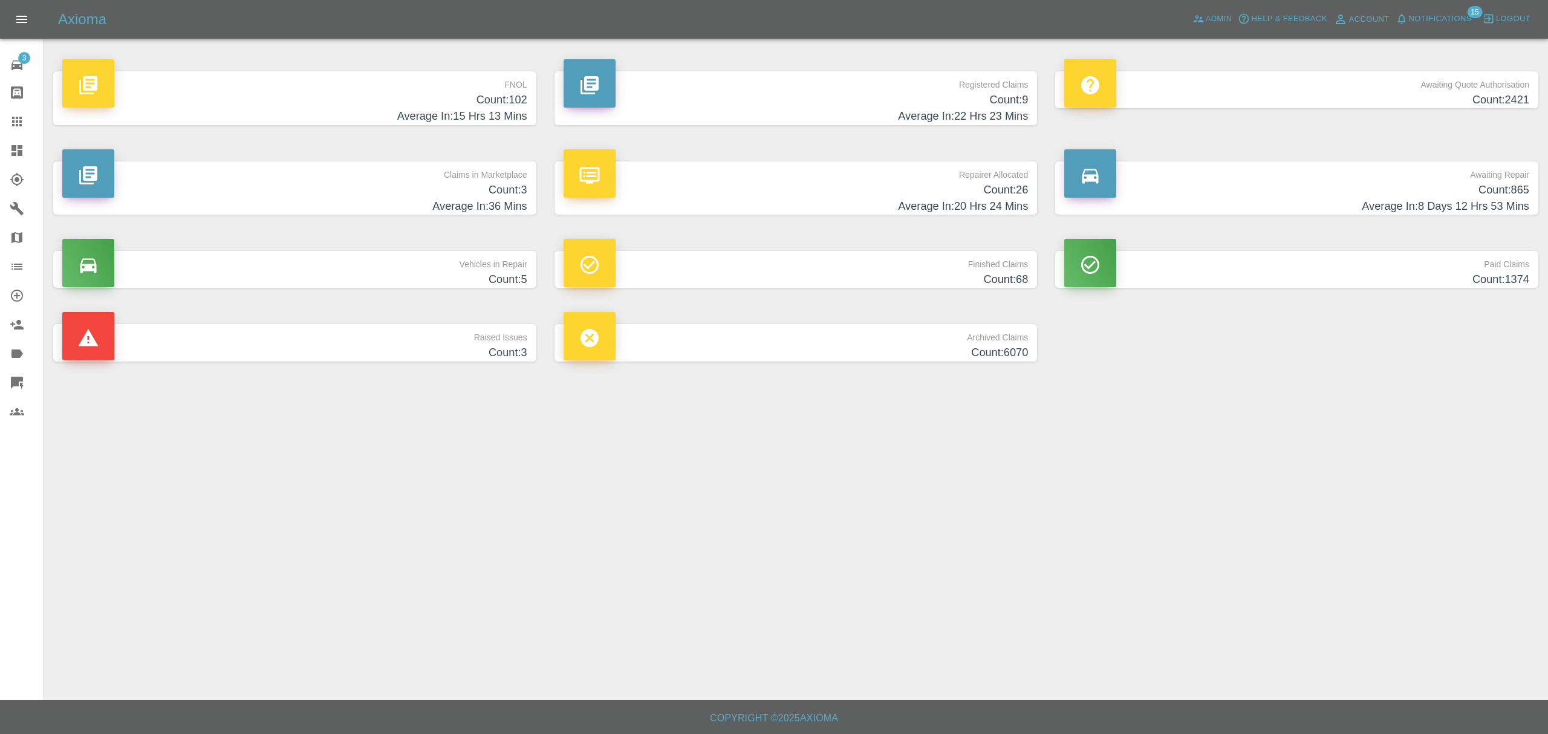
drag, startPoint x: 0, startPoint y: 0, endPoint x: 502, endPoint y: 114, distance: 514.5
click at [502, 114] on h4 "Average In: 15 Hrs 13 Mins" at bounding box center [294, 116] width 465 height 16
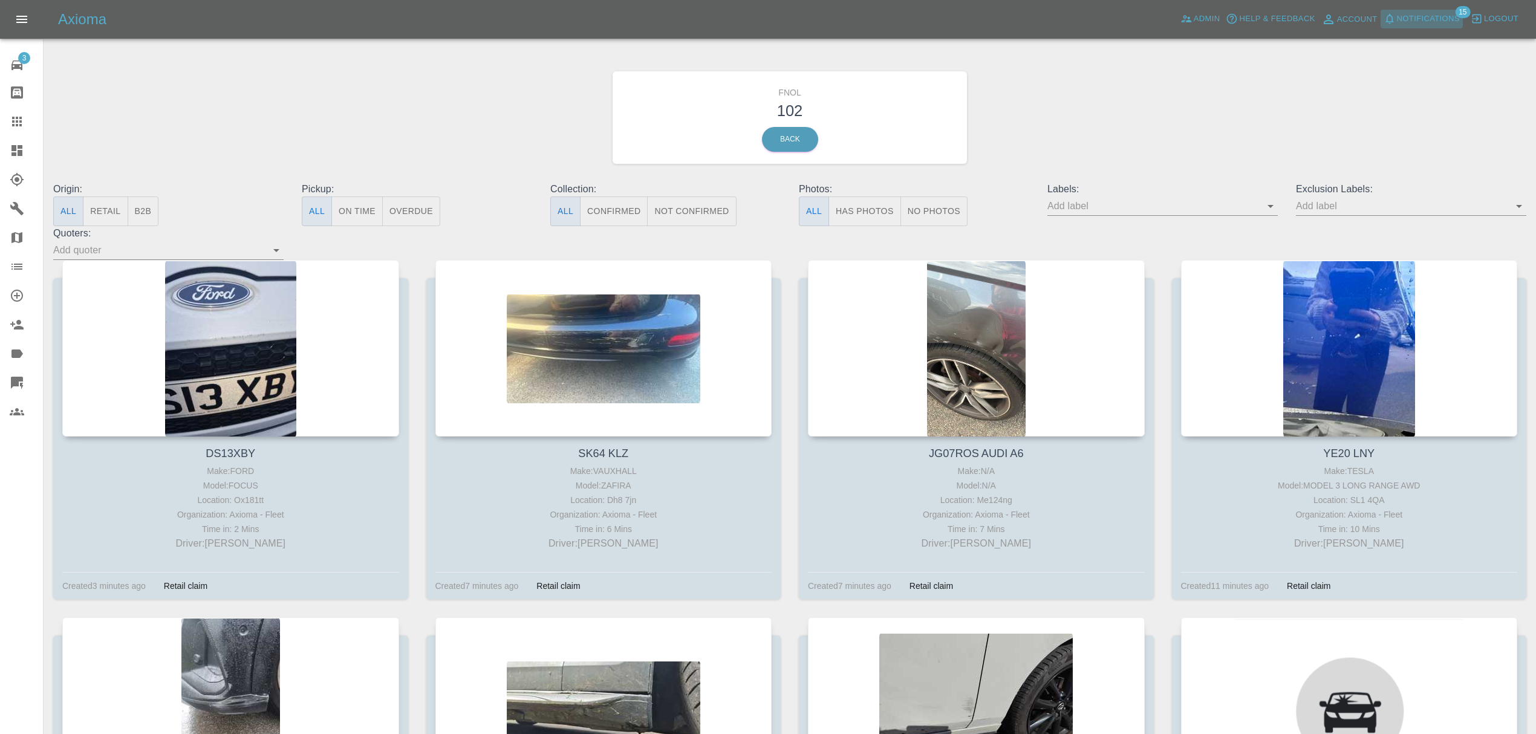
click at [1422, 13] on span "Notifications" at bounding box center [1428, 19] width 63 height 14
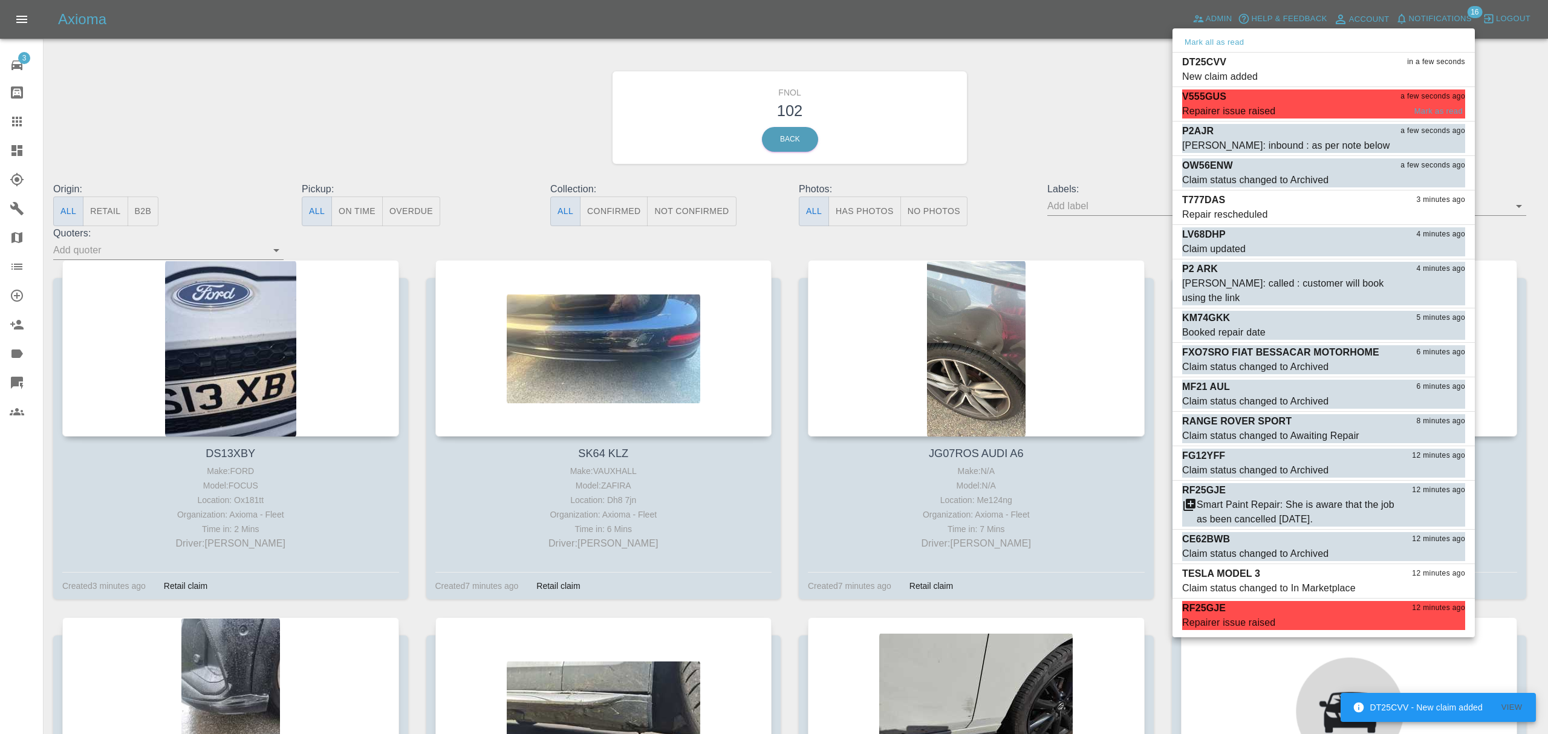
click at [1208, 100] on p "V555GUS" at bounding box center [1204, 96] width 44 height 15
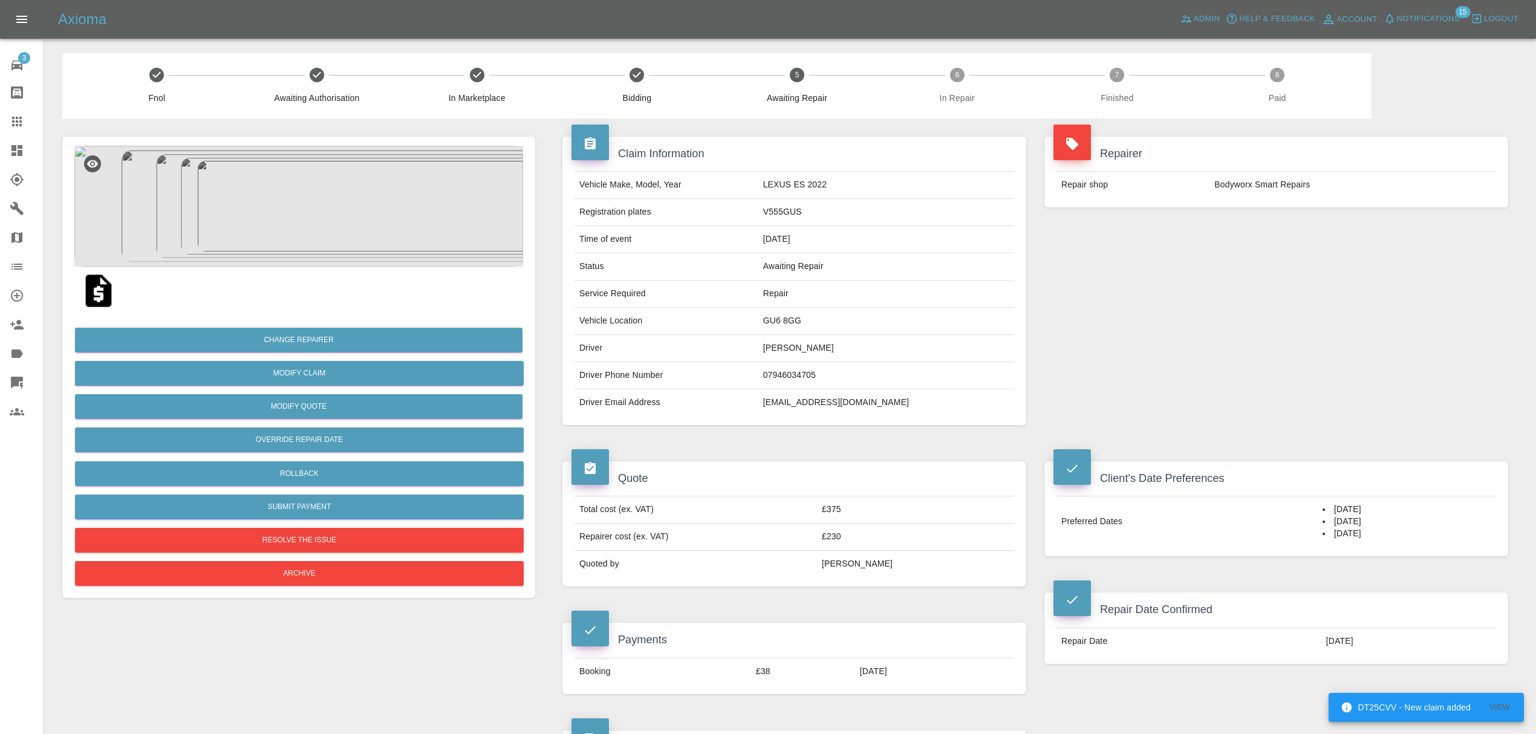
click at [1434, 18] on span "Notifications" at bounding box center [1428, 19] width 63 height 14
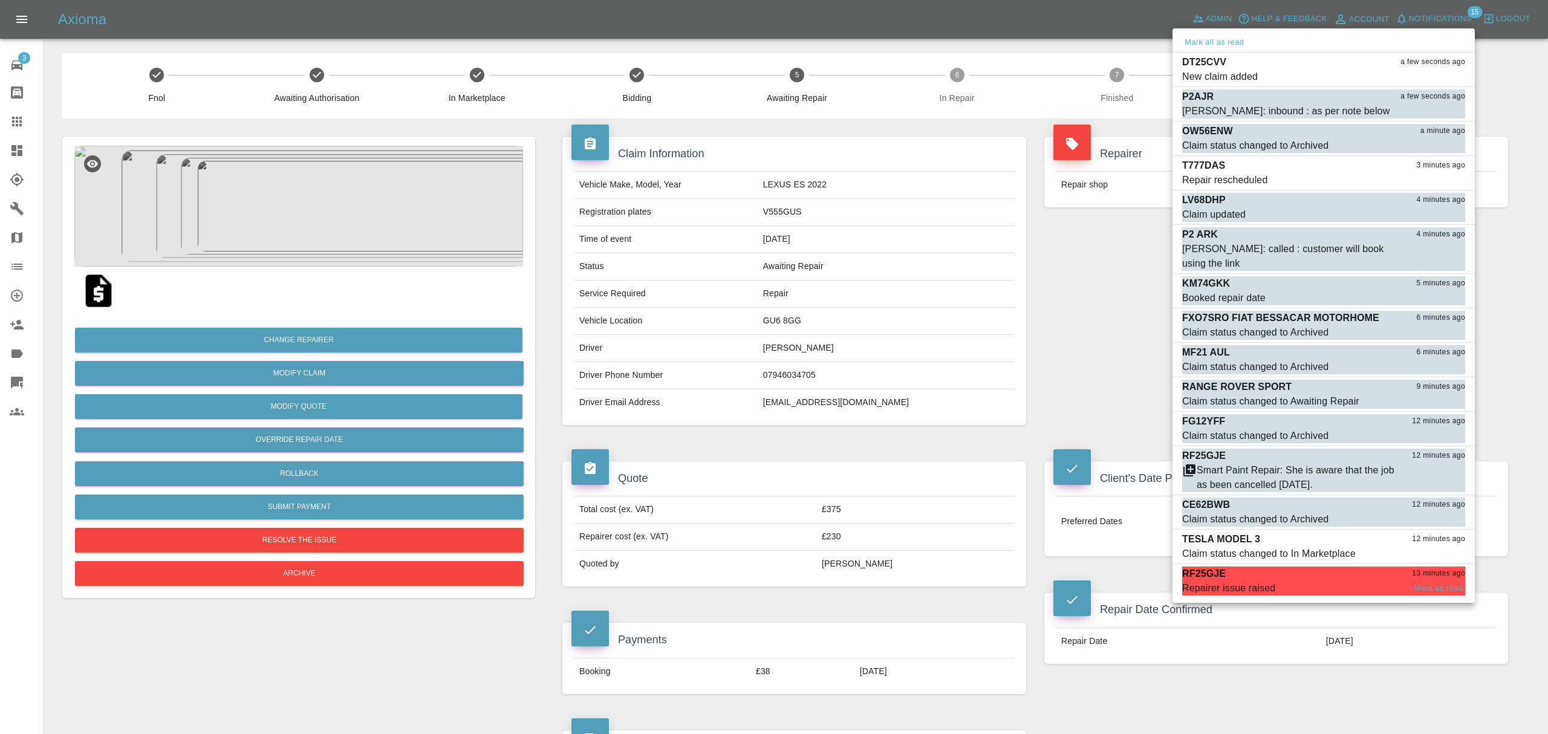
click at [1220, 567] on p "RF25GJE" at bounding box center [1204, 574] width 44 height 15
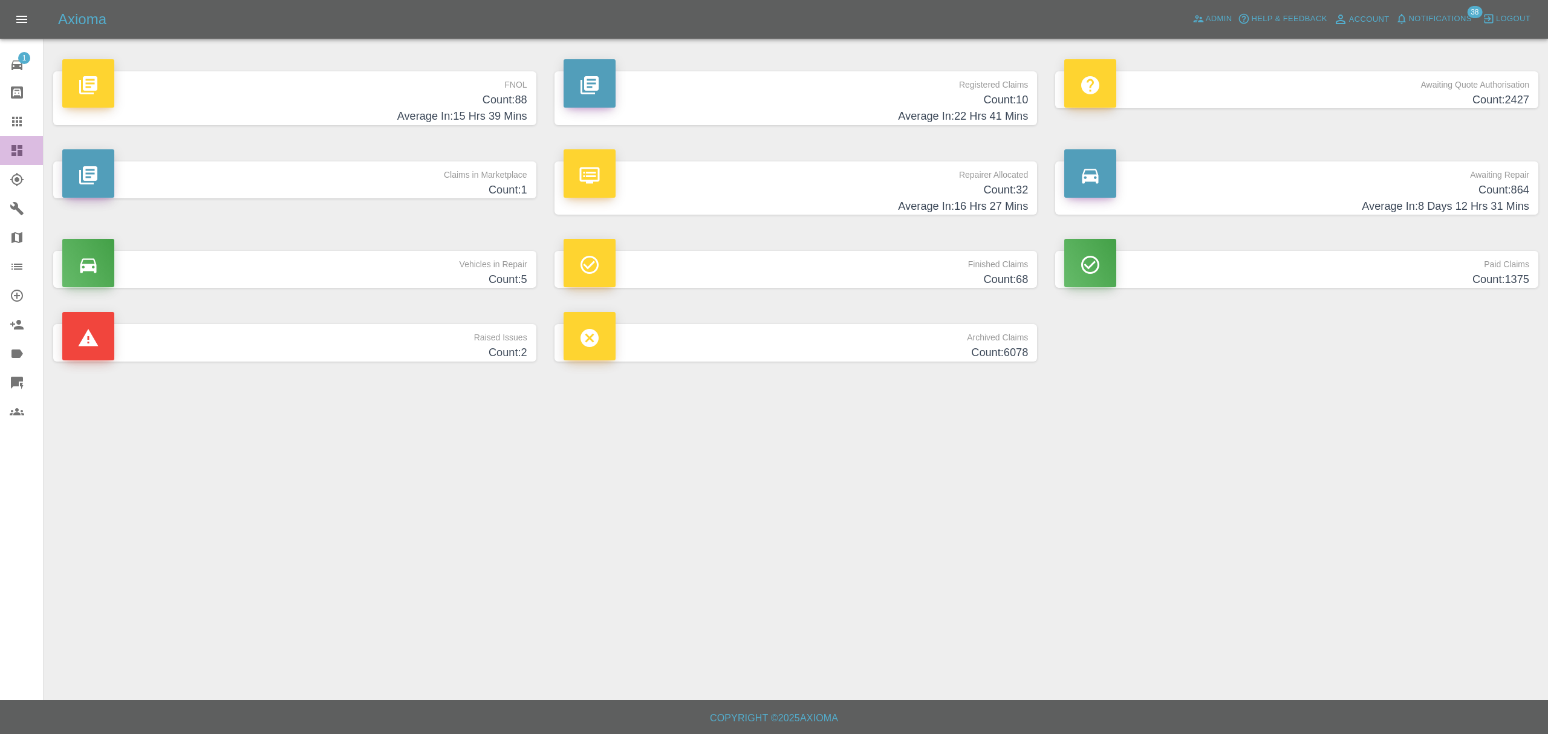
click at [20, 145] on icon at bounding box center [17, 150] width 15 height 15
click at [794, 192] on h4 "Count: 32" at bounding box center [795, 190] width 465 height 16
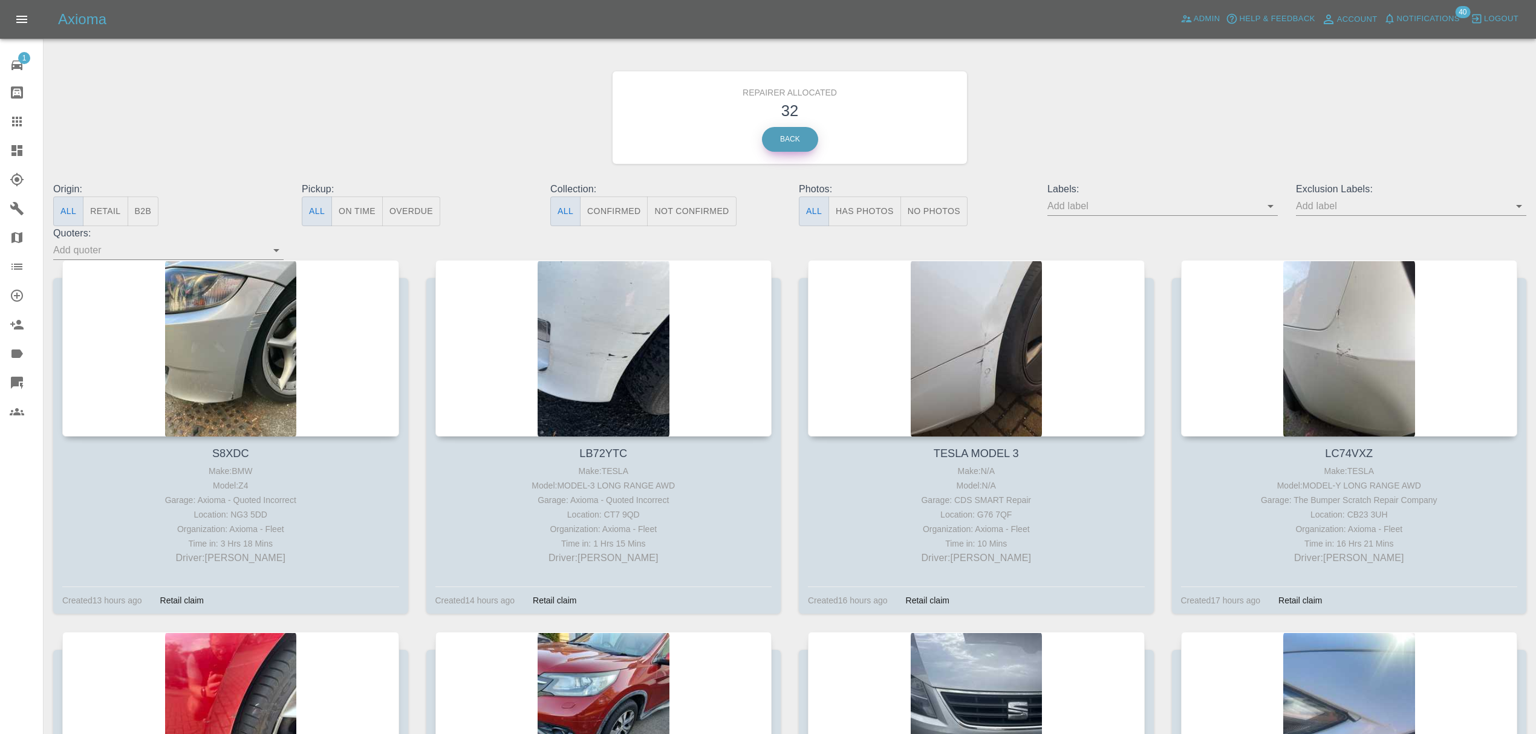
click at [801, 144] on link "Back" at bounding box center [790, 139] width 56 height 25
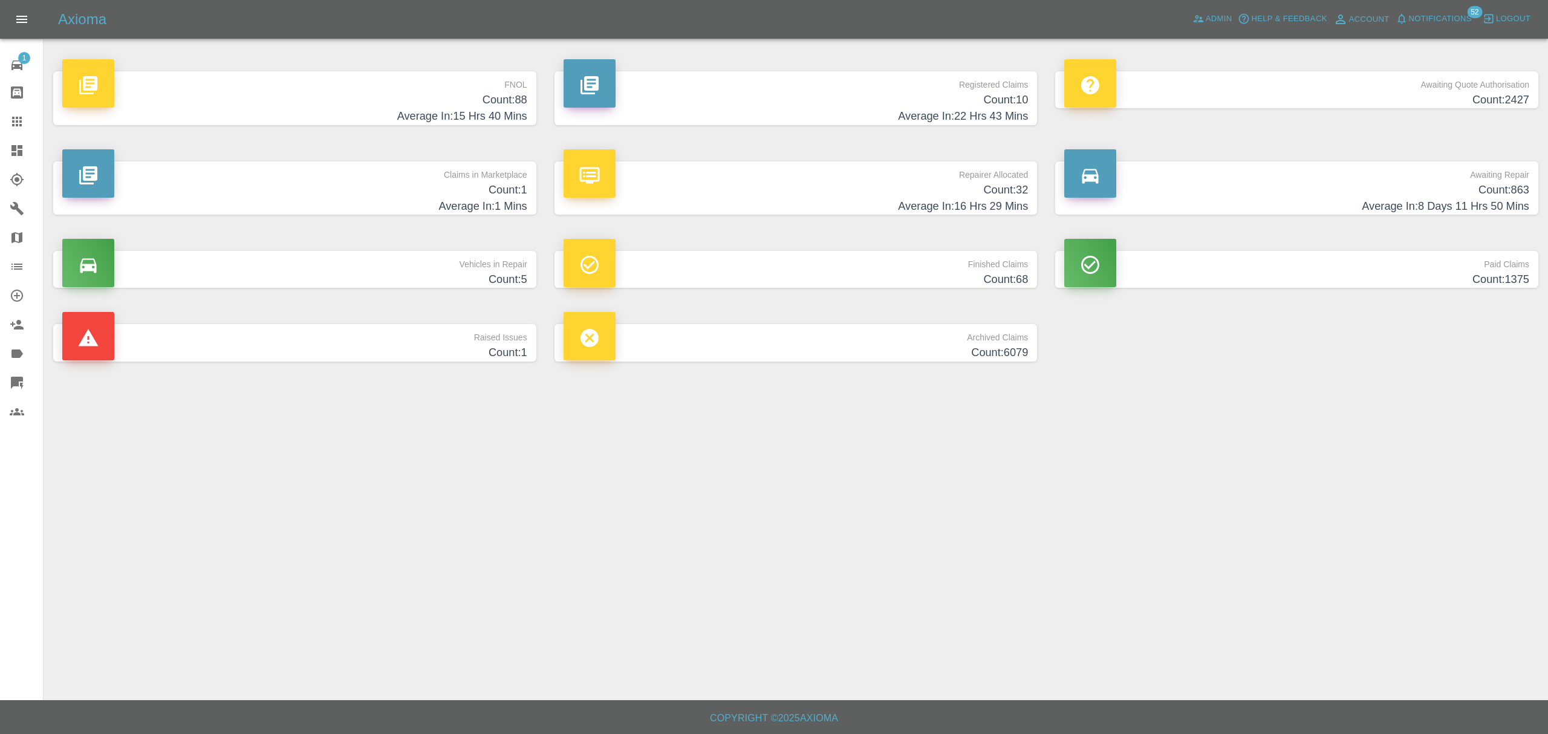
click at [1439, 10] on div "Axioma Admin Help & Feedback Account Notifications 52 Logout" at bounding box center [774, 19] width 1548 height 39
click at [1437, 12] on span "Notifications" at bounding box center [1440, 19] width 63 height 14
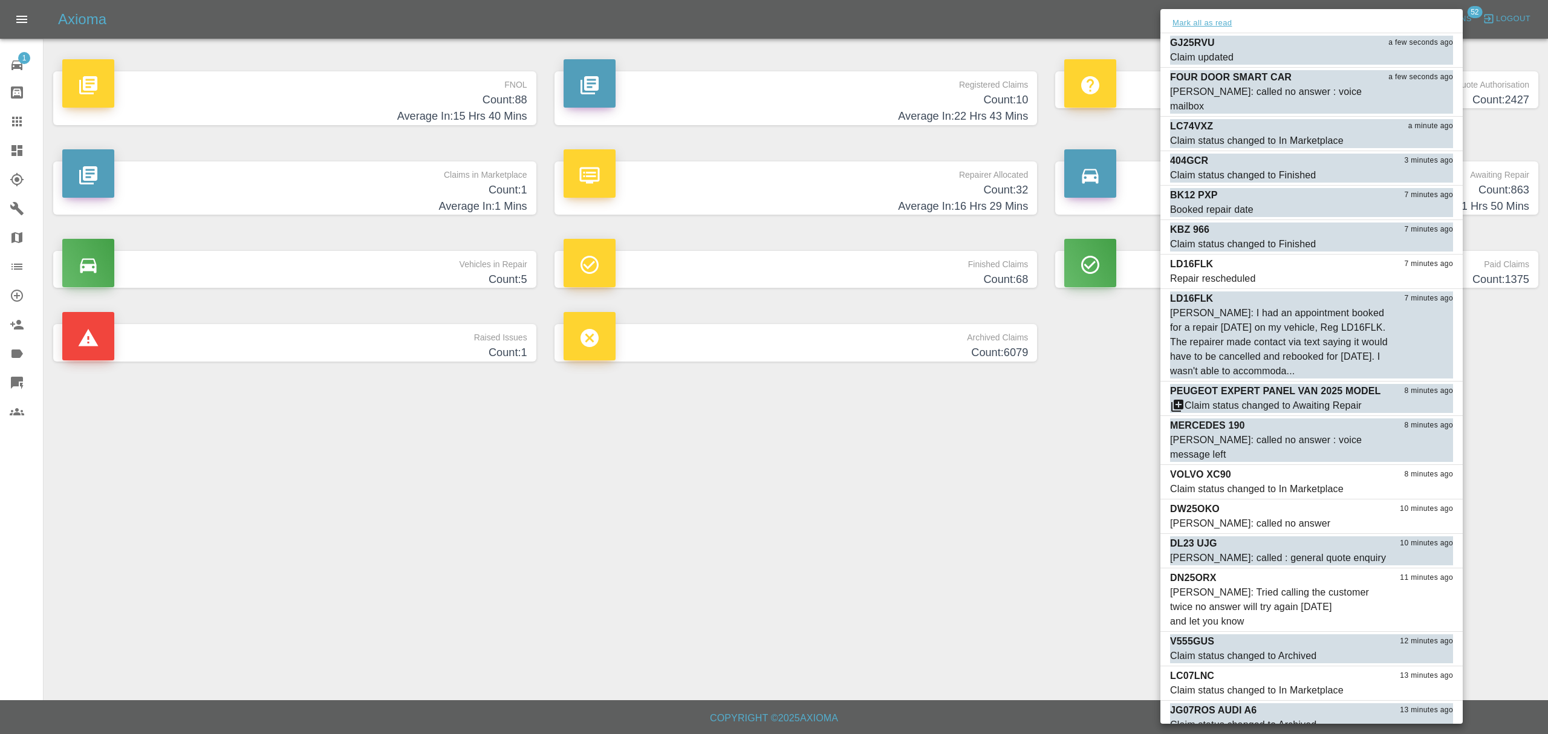
click at [1186, 19] on button "Mark all as read" at bounding box center [1202, 23] width 64 height 14
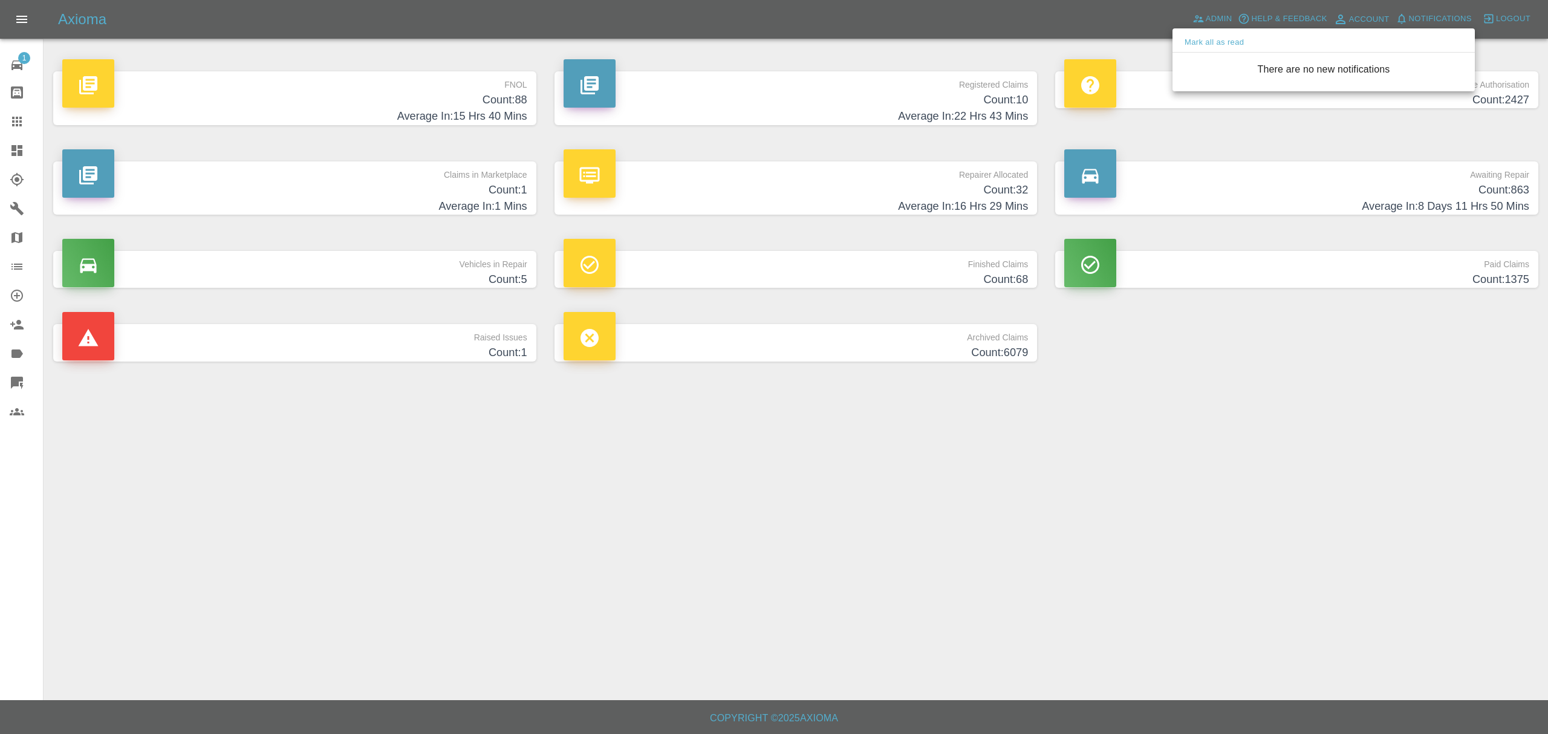
click at [1082, 534] on div at bounding box center [774, 367] width 1548 height 734
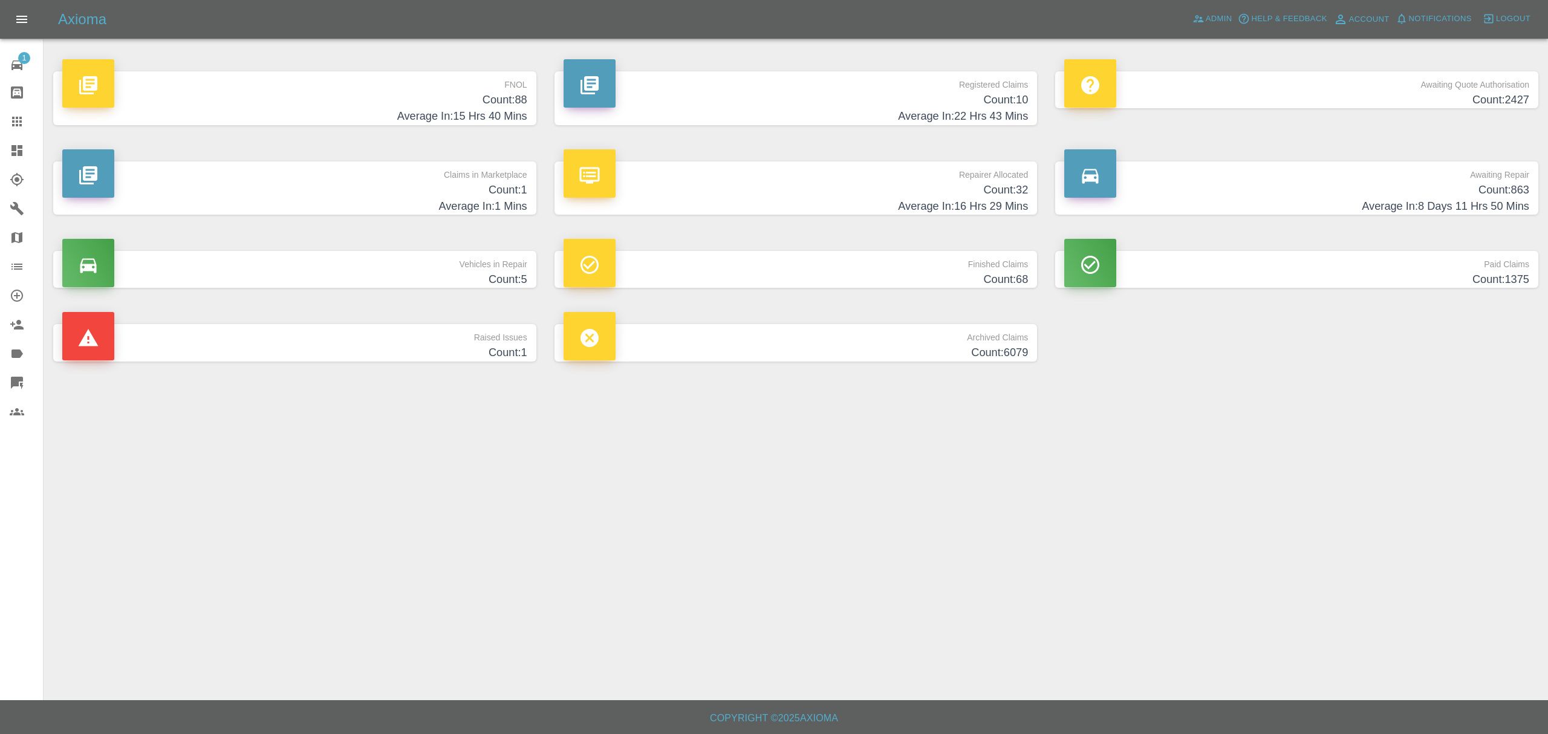
click at [443, 201] on h4 "Average In: 1 Mins" at bounding box center [294, 206] width 465 height 16
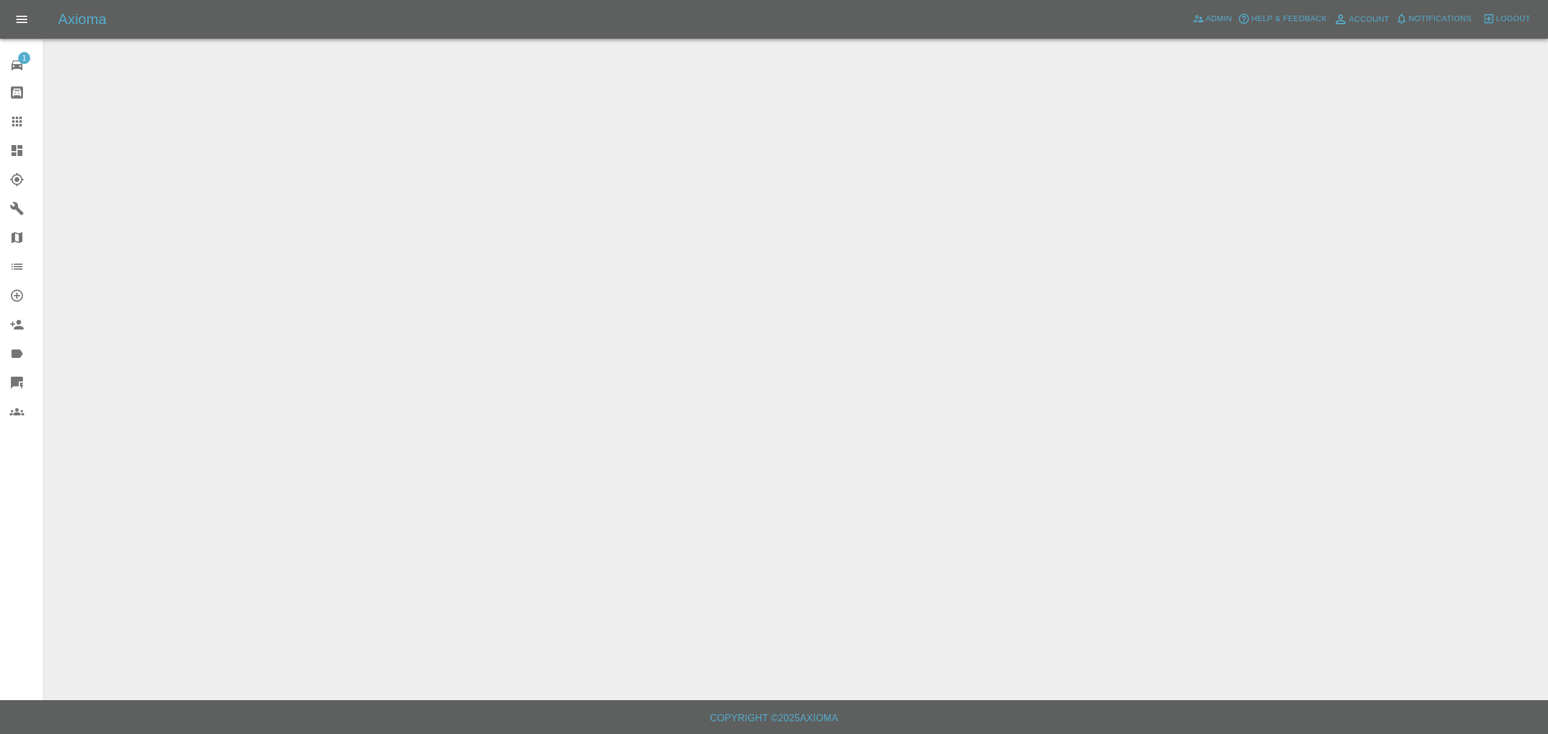
click at [27, 154] on div at bounding box center [27, 150] width 34 height 15
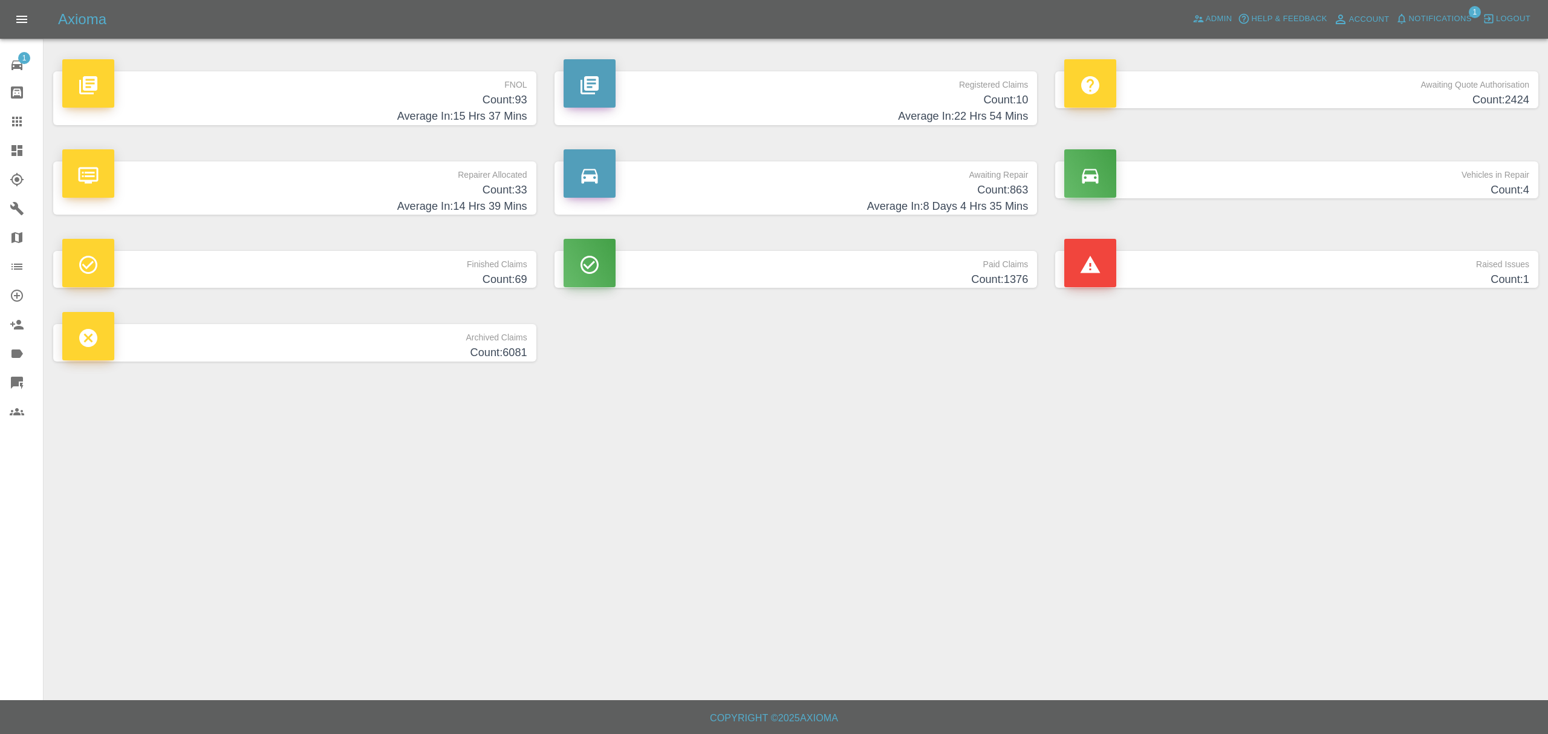
click at [467, 100] on h4 "Count: 93" at bounding box center [294, 100] width 465 height 16
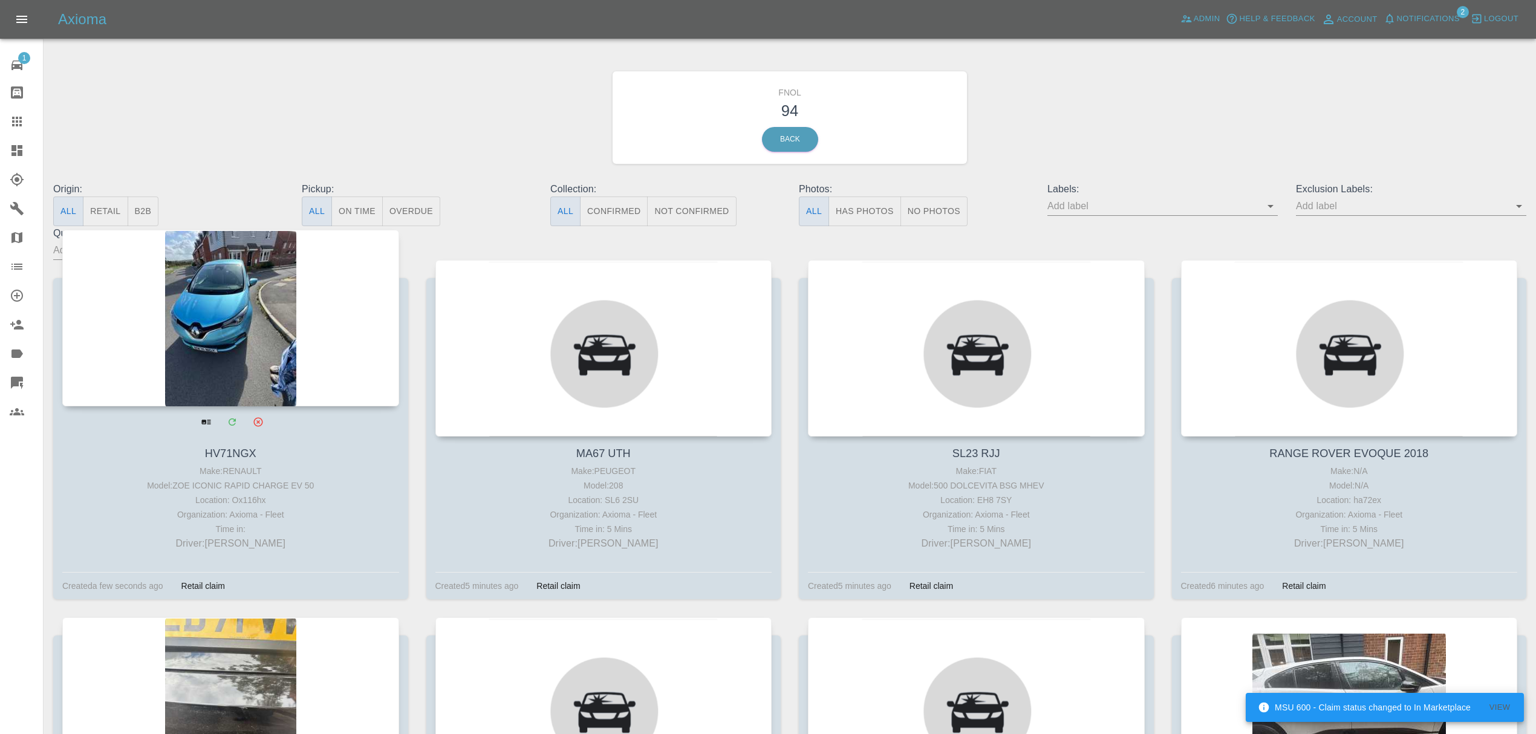
click at [289, 311] on div at bounding box center [230, 318] width 337 height 177
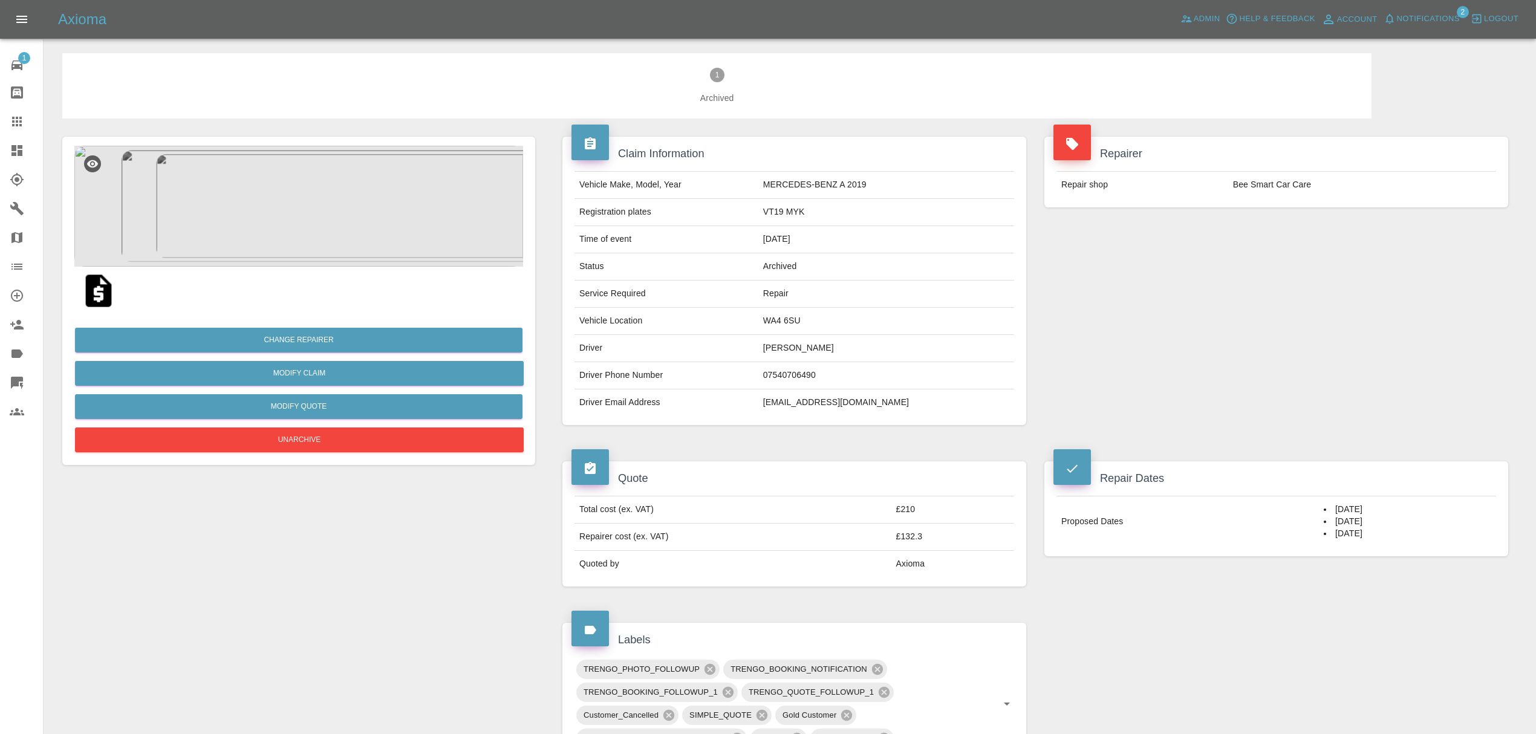
click at [1447, 13] on span "Notifications" at bounding box center [1428, 19] width 63 height 14
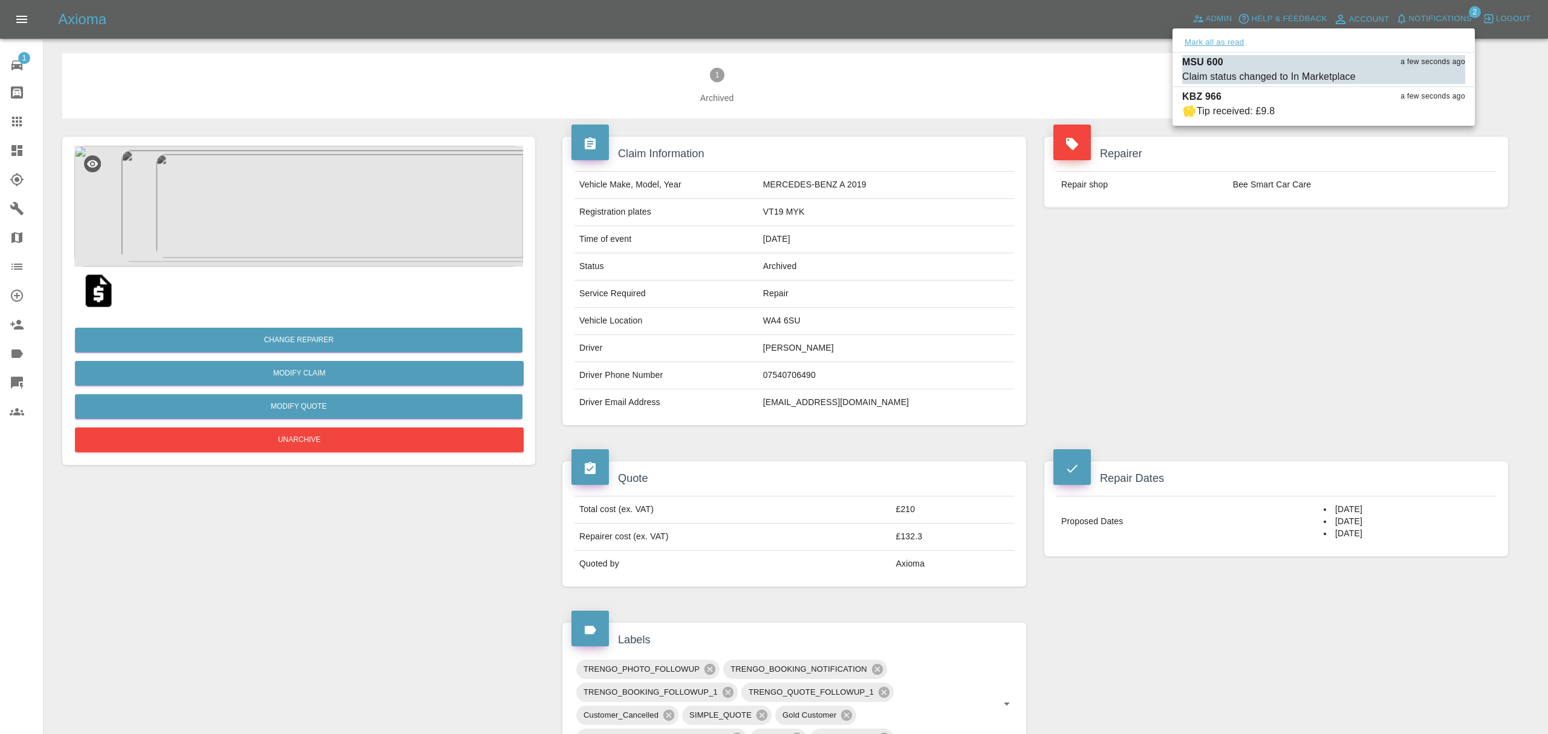
click at [1202, 37] on button "Mark all as read" at bounding box center [1214, 43] width 64 height 14
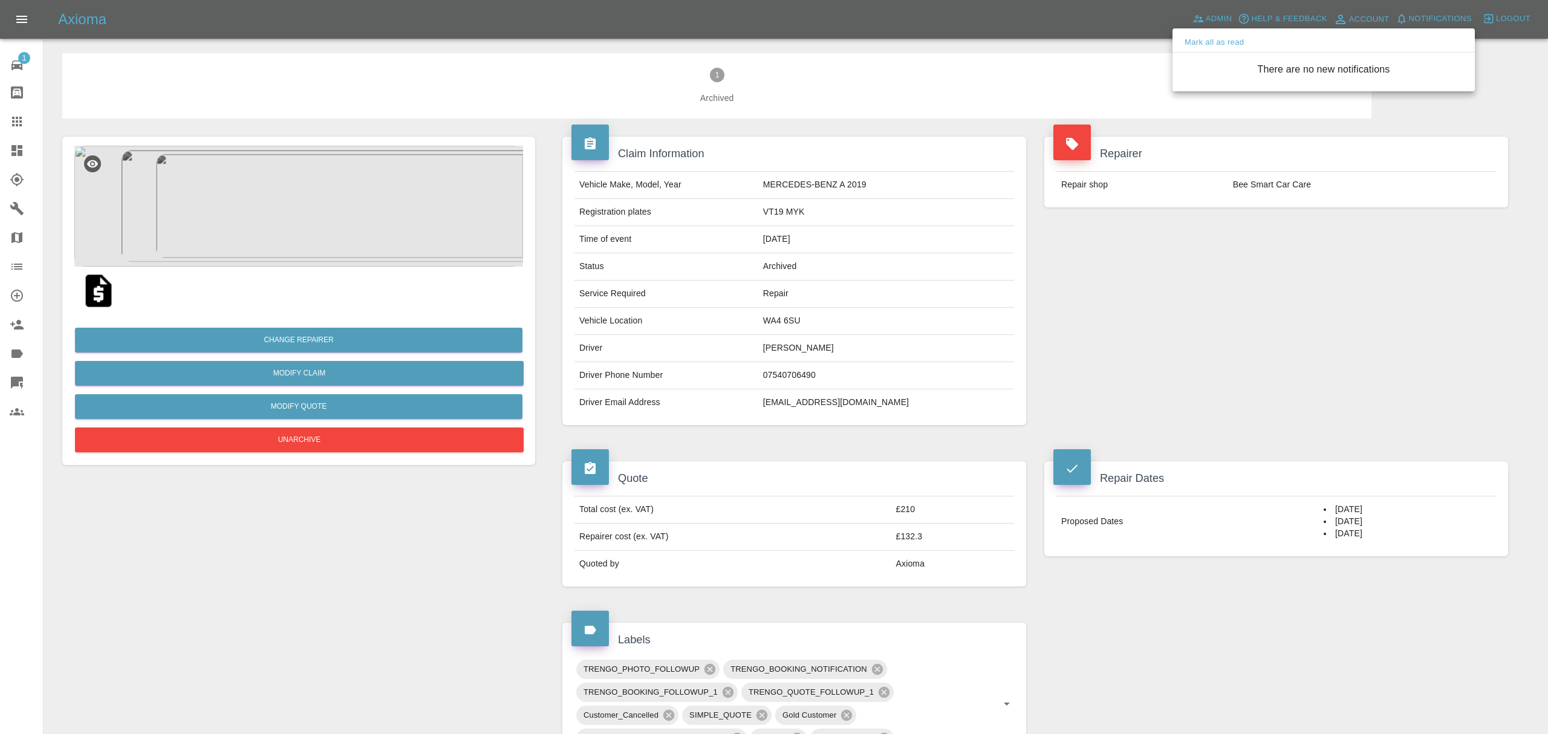
click at [1195, 304] on div at bounding box center [774, 367] width 1548 height 734
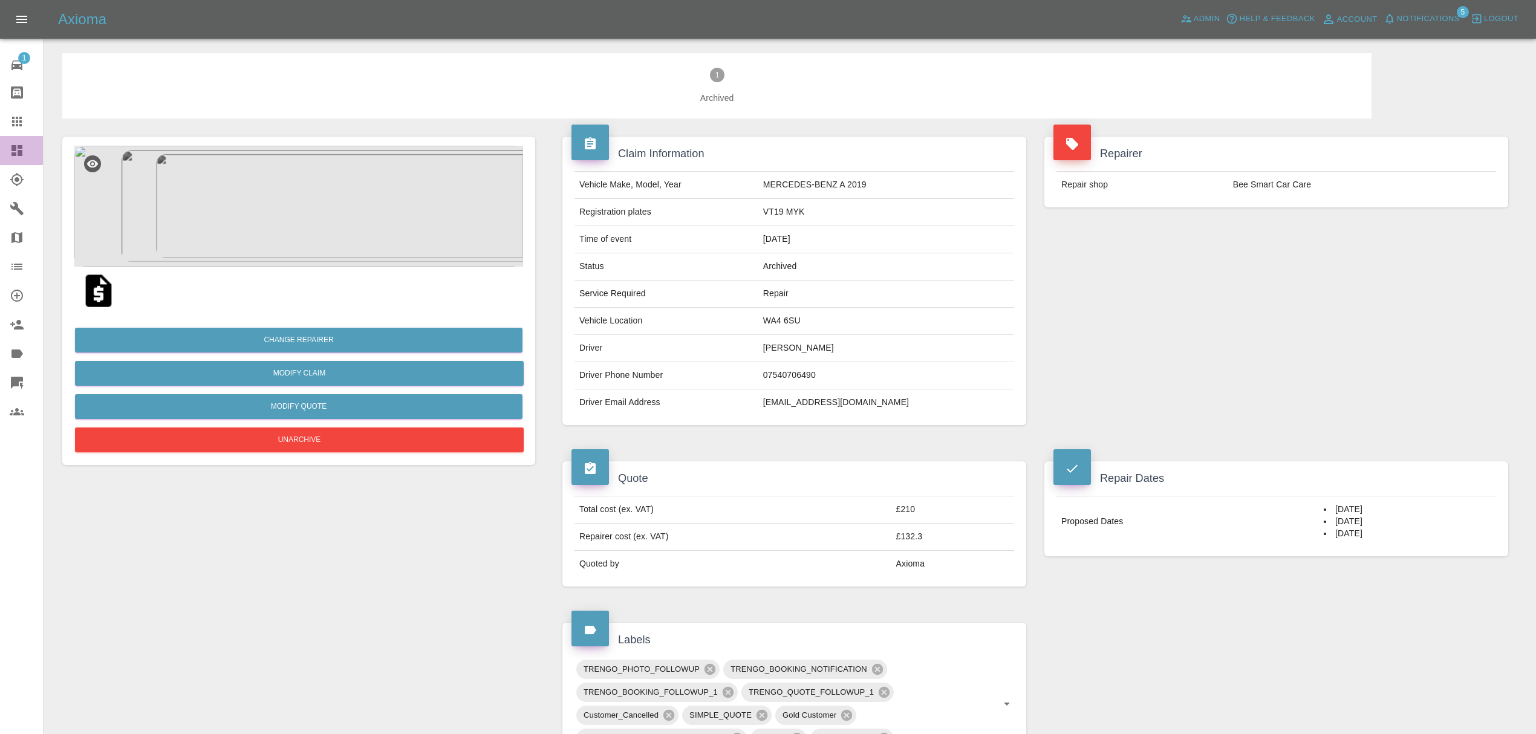
click at [15, 143] on link "Dashboard" at bounding box center [21, 150] width 43 height 29
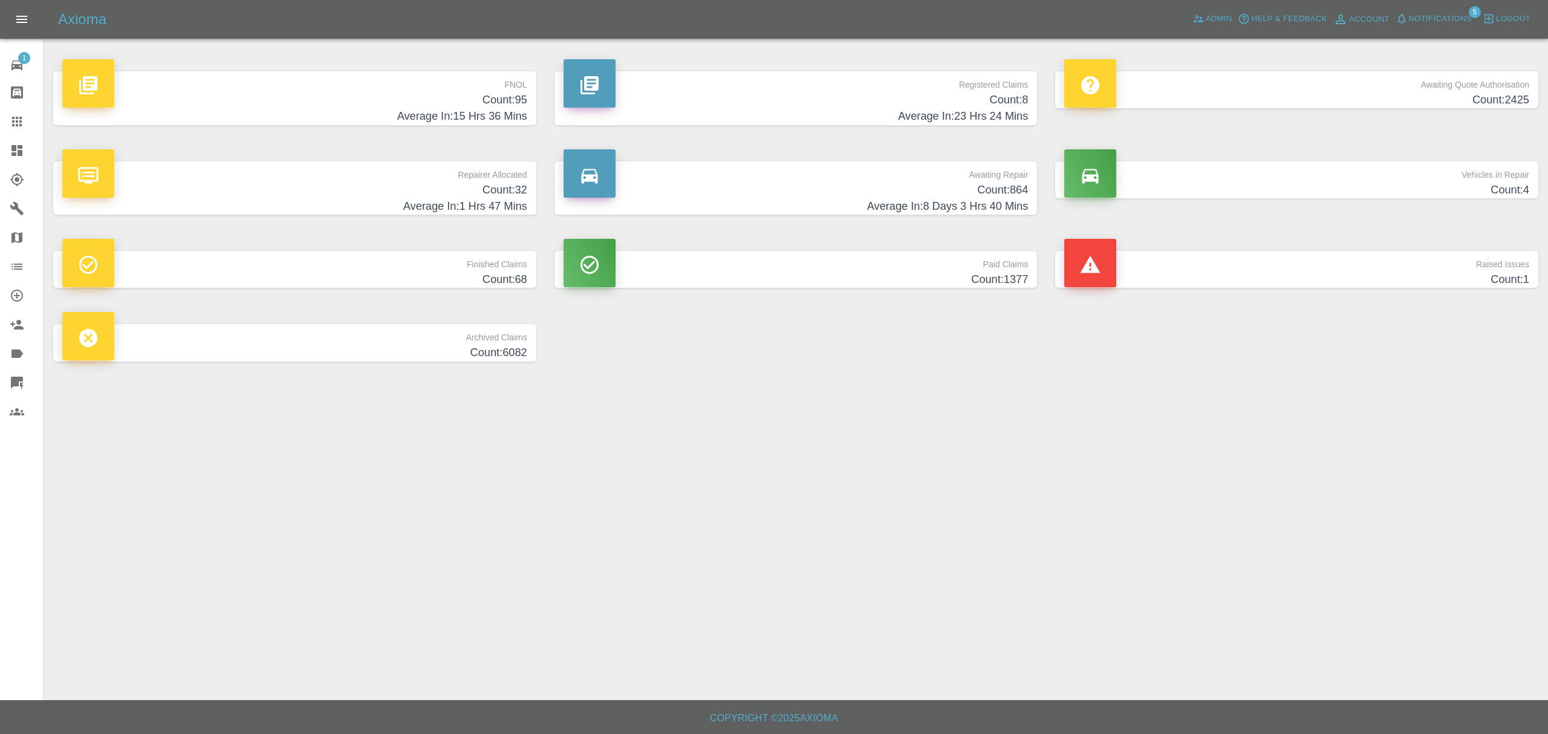
click at [501, 119] on h4 "Average In: 15 Hrs 36 Mins" at bounding box center [294, 116] width 465 height 16
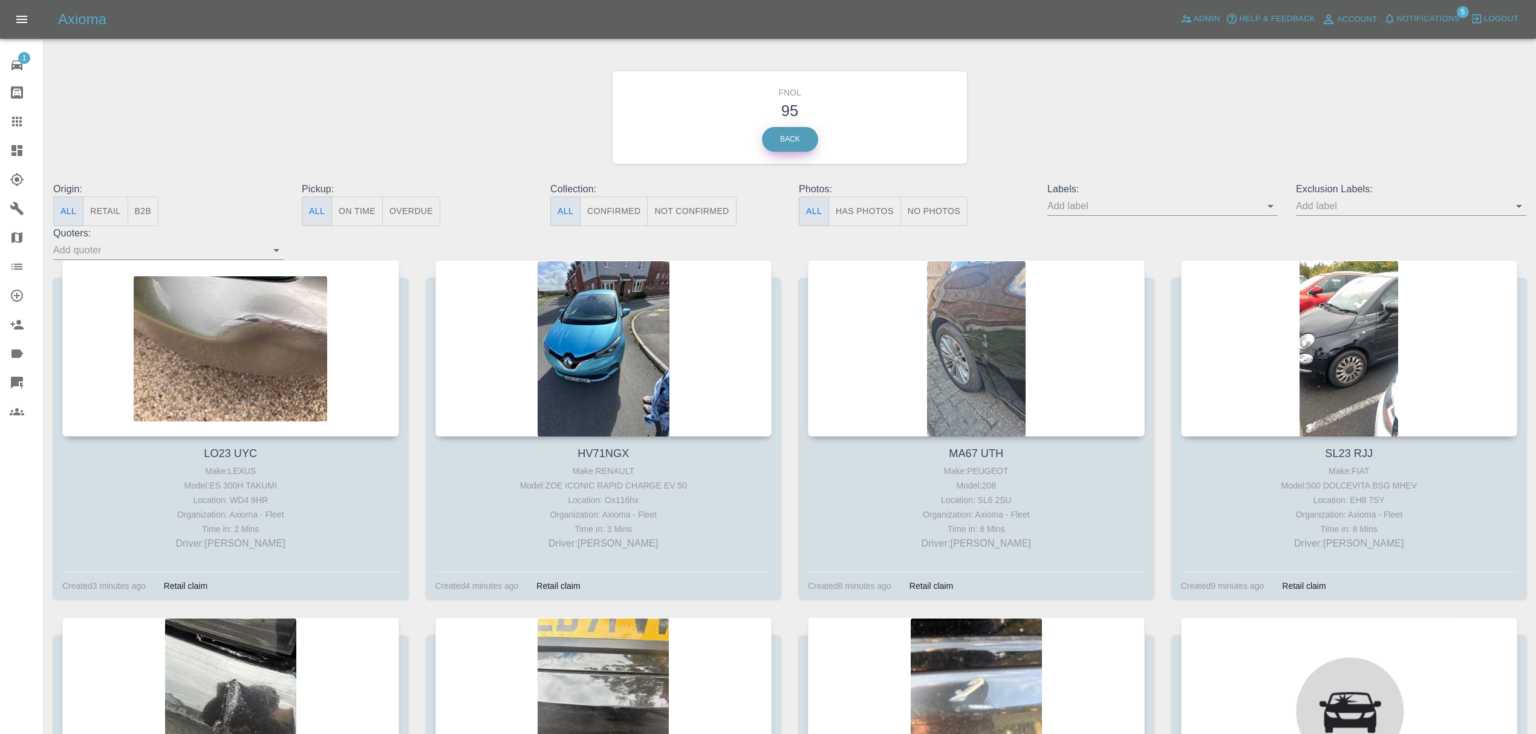
click at [801, 146] on link "Back" at bounding box center [790, 139] width 56 height 25
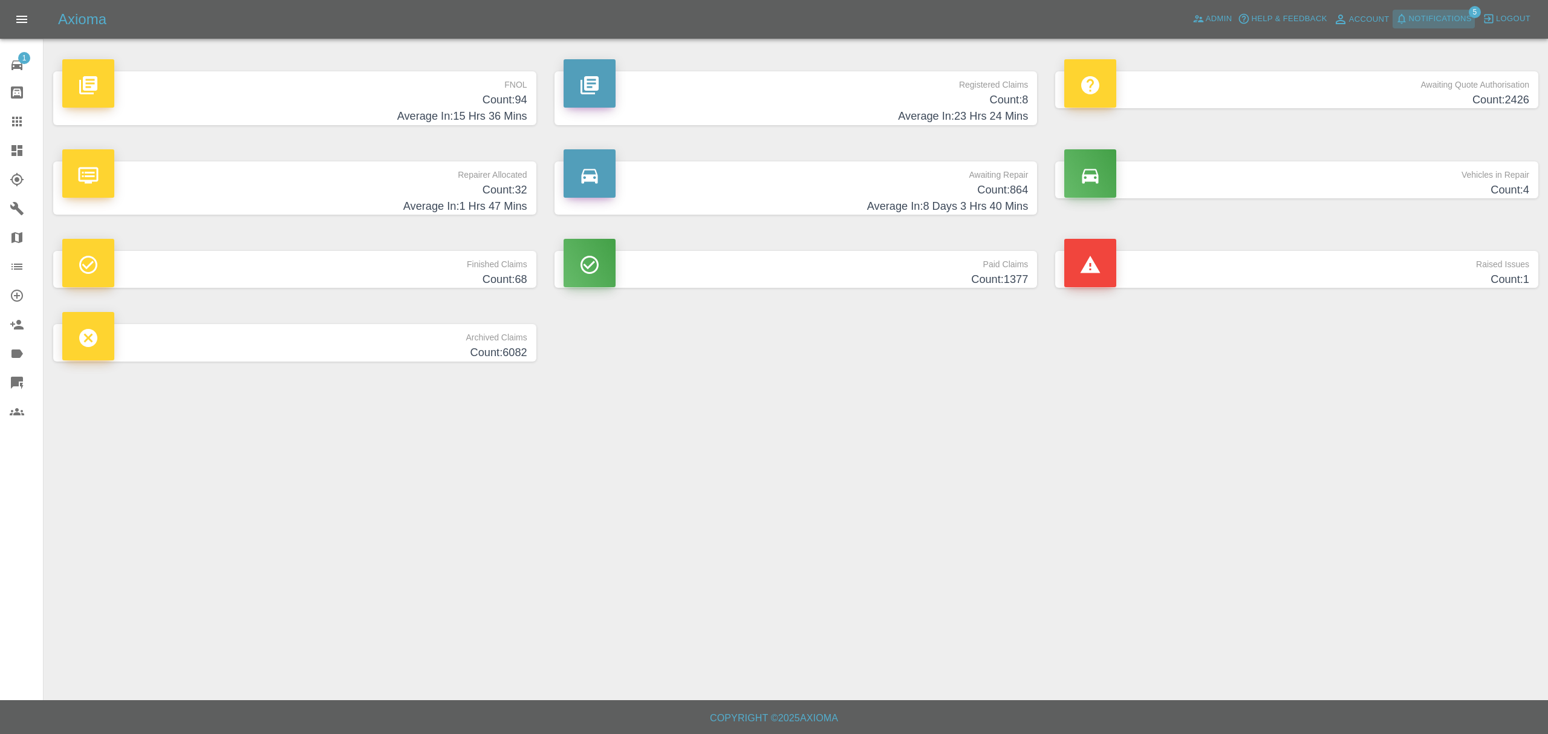
click at [1424, 22] on span "Notifications" at bounding box center [1440, 19] width 63 height 14
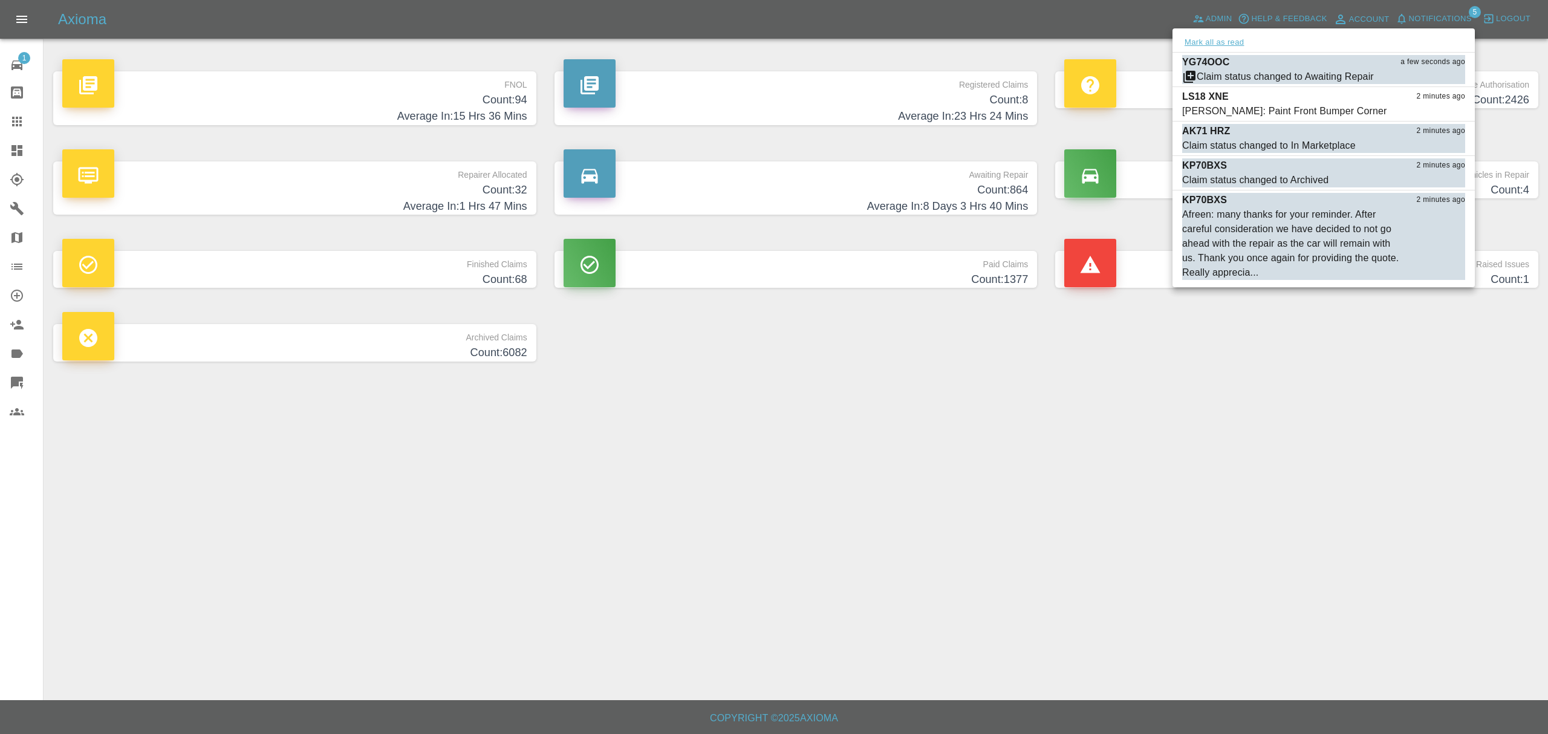
click at [1204, 39] on button "Mark all as read" at bounding box center [1214, 43] width 64 height 14
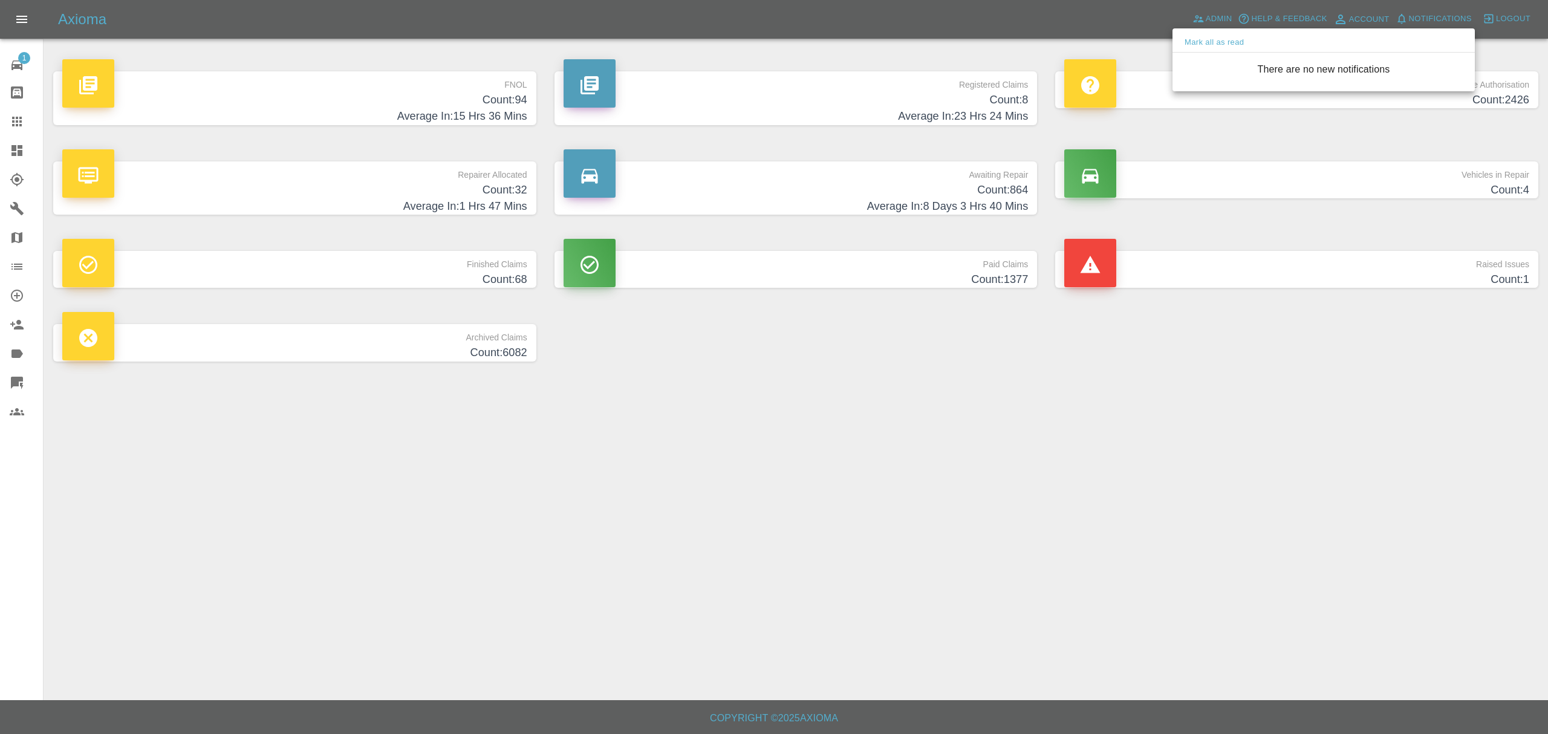
click at [982, 388] on div at bounding box center [774, 367] width 1548 height 734
